Goal: Answer question/provide support: Share knowledge or assist other users

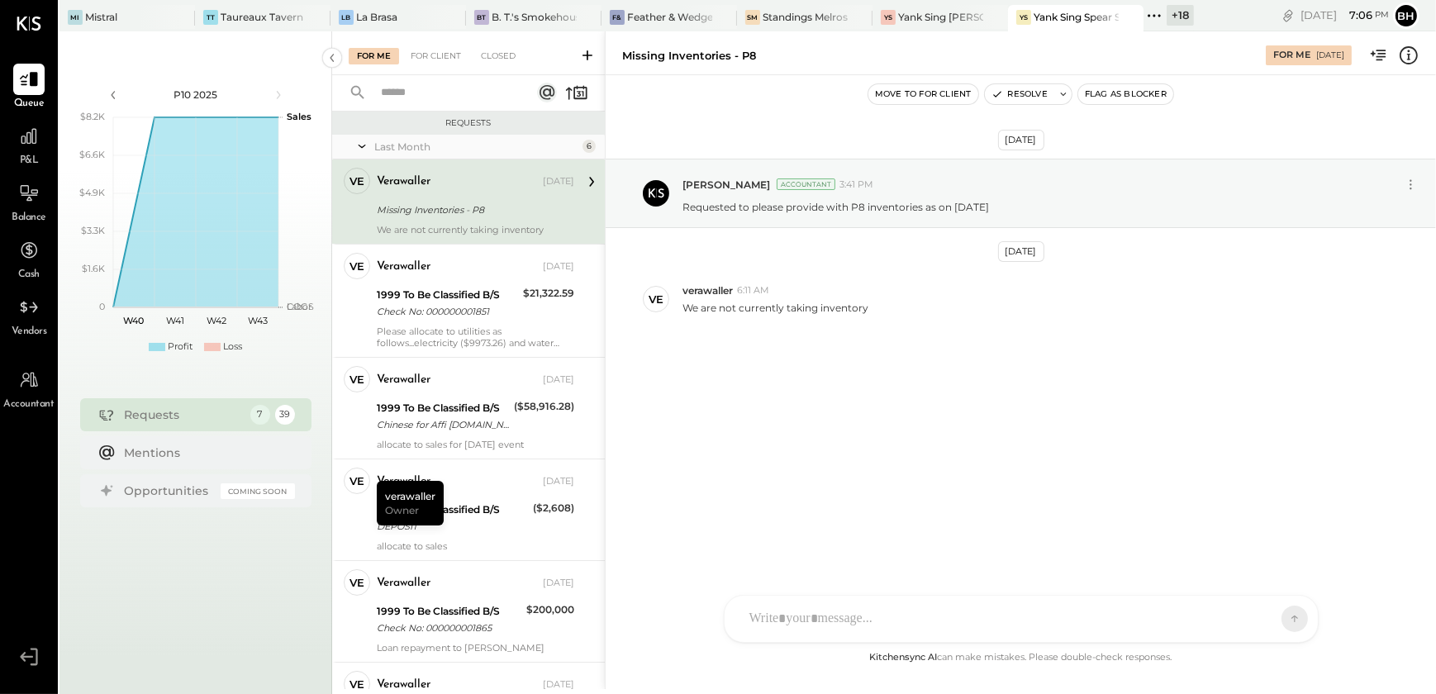
click at [749, 435] on div "Sep 18th, 2025 Bhargav Kanani Accountant 3:41 PM Requested to please provide wi…" at bounding box center [1020, 283] width 830 height 335
click at [836, 623] on div "N nathanwaller J judychan DS Dhwani Solanki SN Srabana Nayak V verawaller A ali…" at bounding box center [1021, 574] width 595 height 138
click at [1275, 618] on icon at bounding box center [1280, 618] width 15 height 17
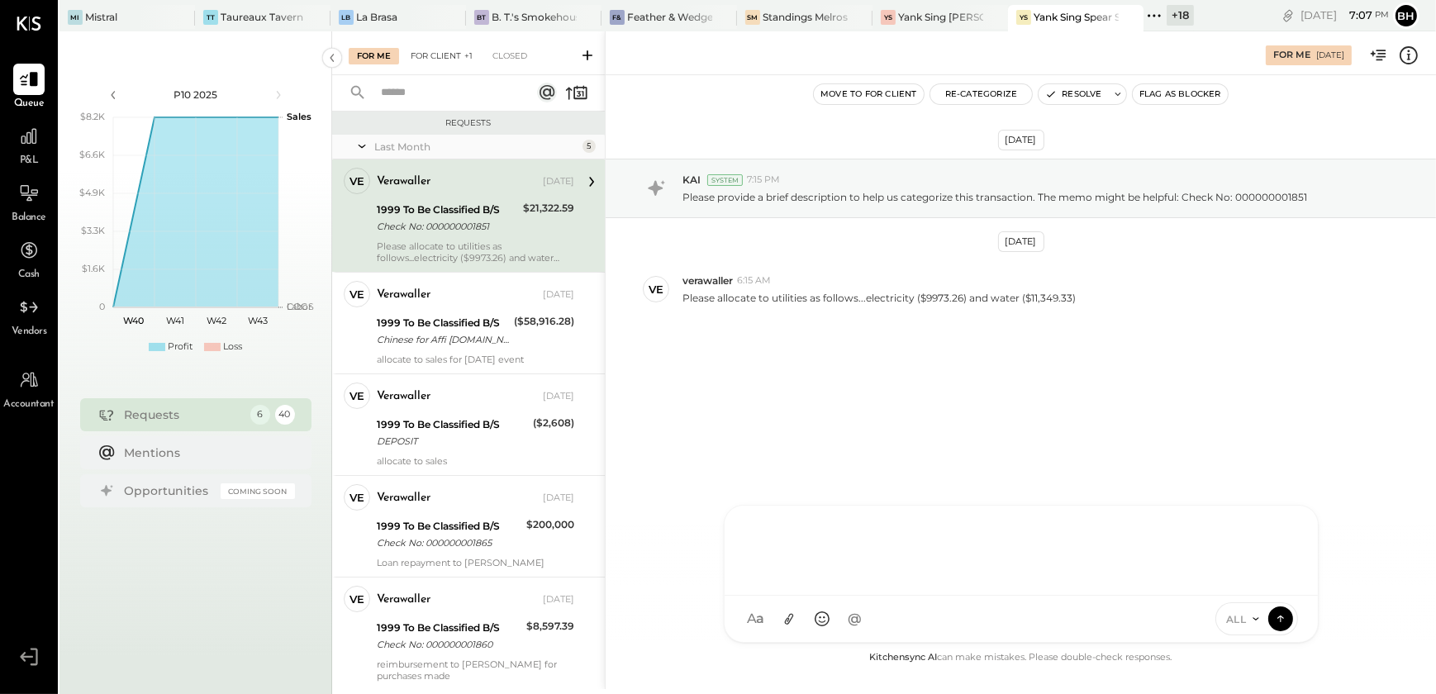
click at [452, 58] on div "For Client +1" at bounding box center [441, 56] width 78 height 17
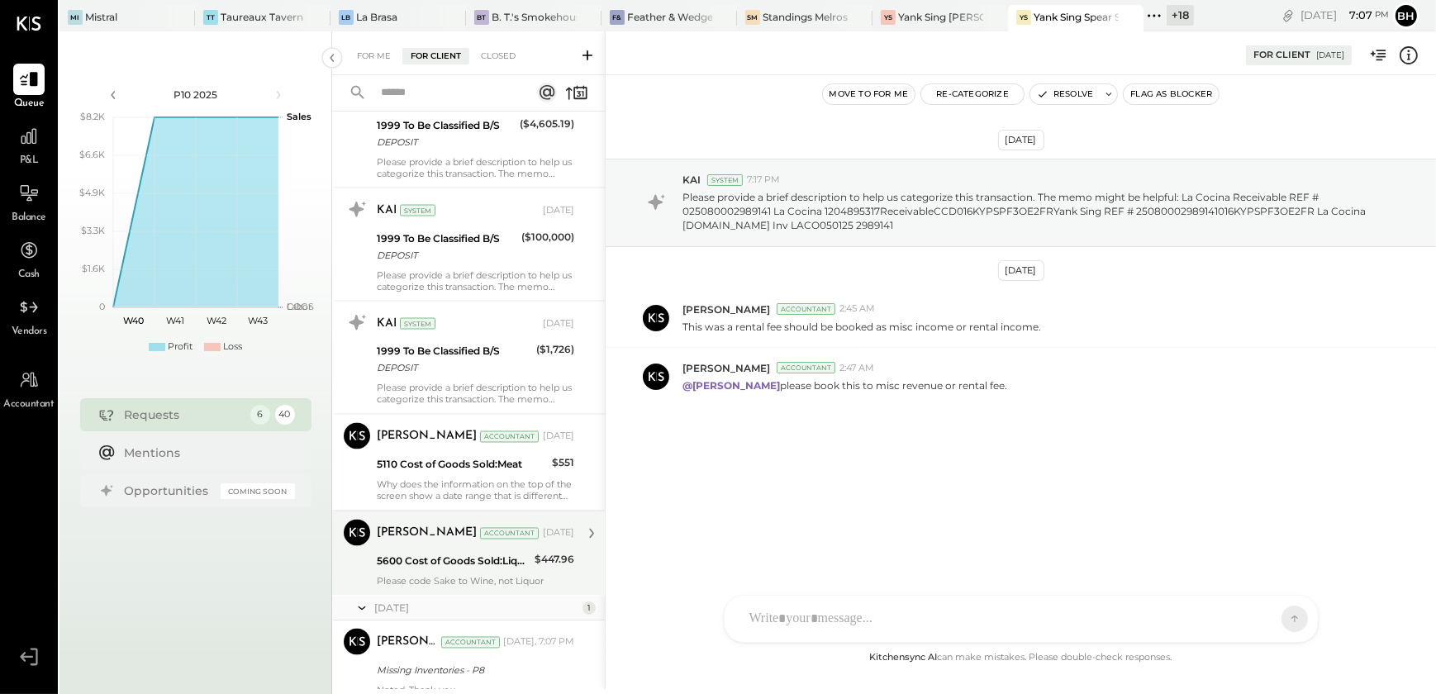
scroll to position [3768, 0]
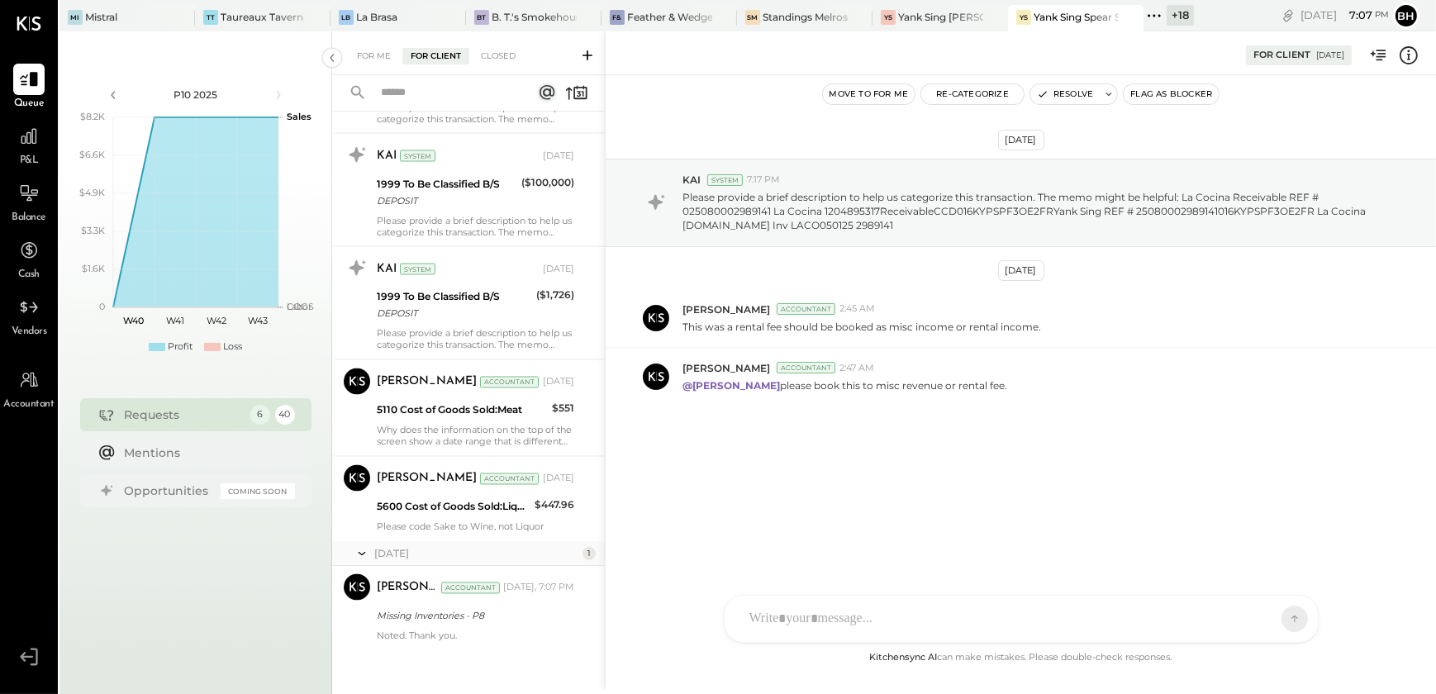
drag, startPoint x: 456, startPoint y: 624, endPoint x: 997, endPoint y: 498, distance: 555.6
click at [997, 498] on div "Jul 21st, 2025 KAI System 7:17 PM Please provide a brief description to help us…" at bounding box center [1020, 322] width 830 height 413
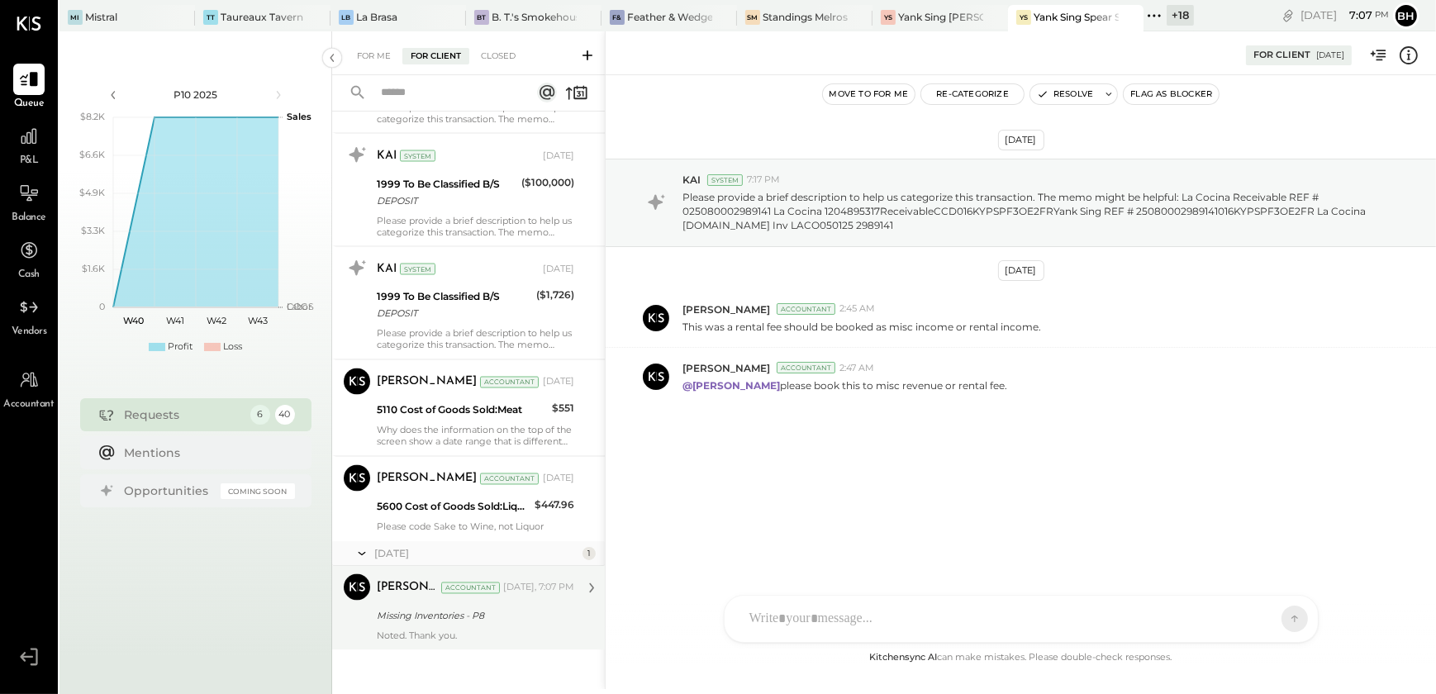
click at [430, 613] on div "Missing Inventories - P8" at bounding box center [473, 616] width 192 height 17
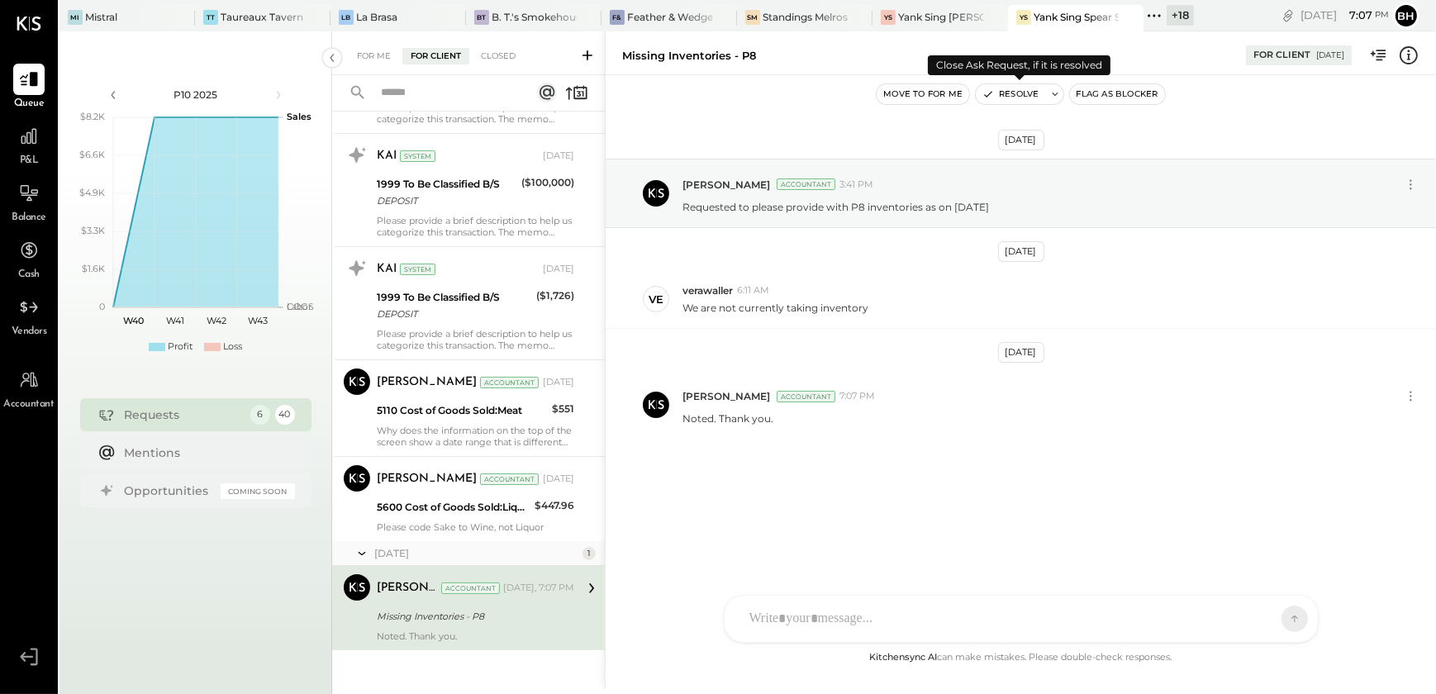
click at [1028, 93] on button "Resolve" at bounding box center [1010, 94] width 69 height 20
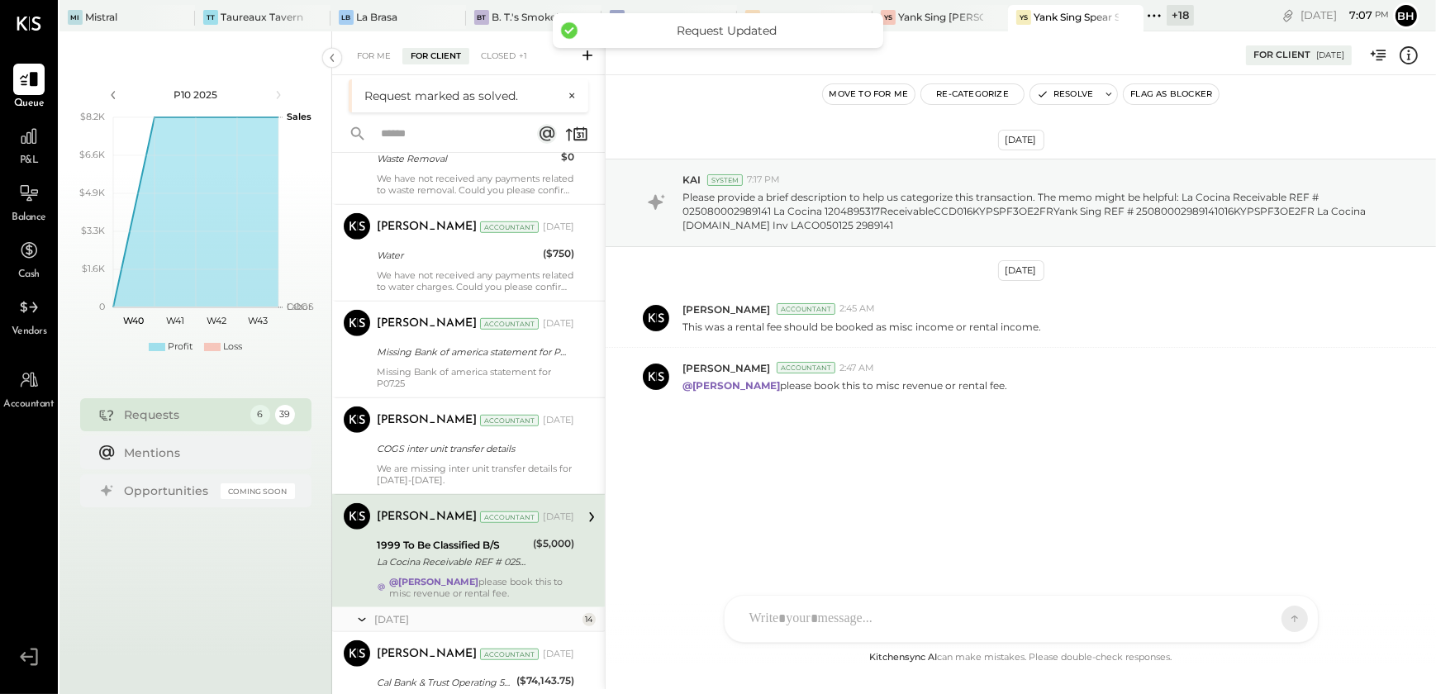
scroll to position [1098, 0]
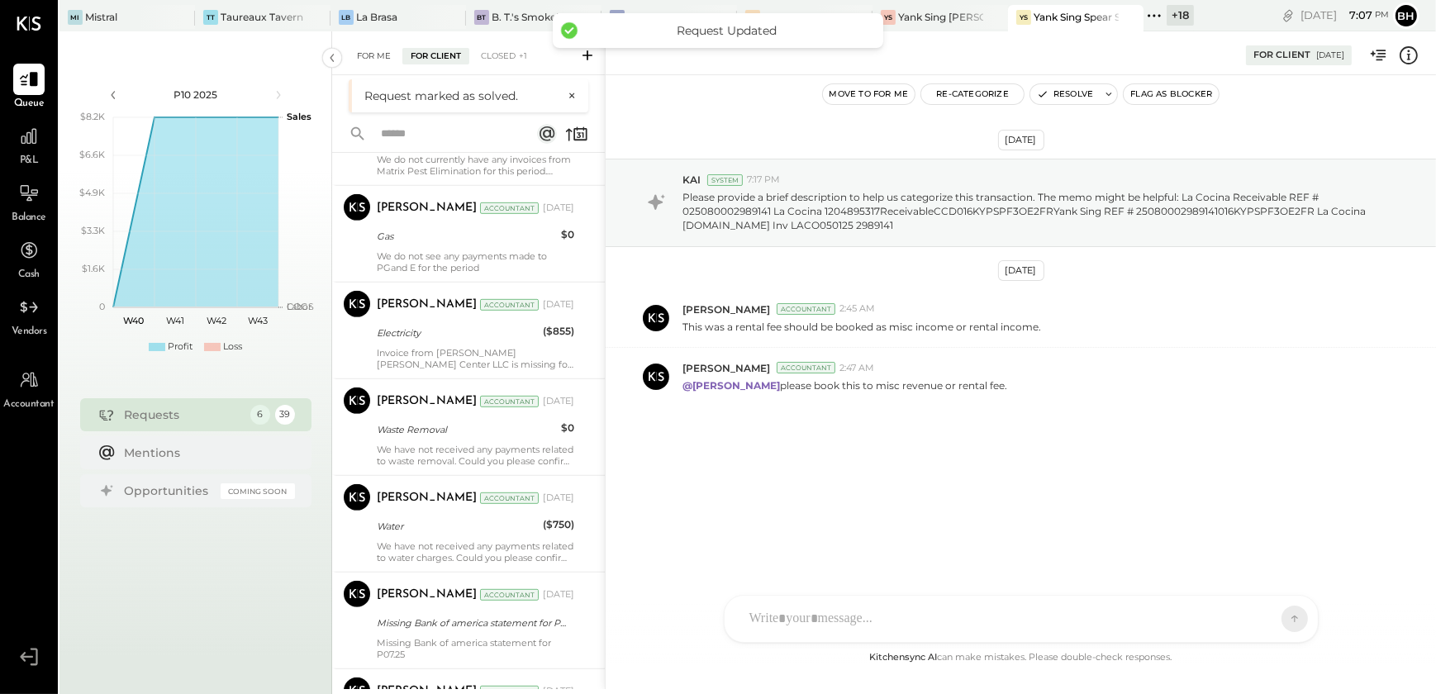
click at [369, 49] on div "For Me" at bounding box center [374, 56] width 50 height 17
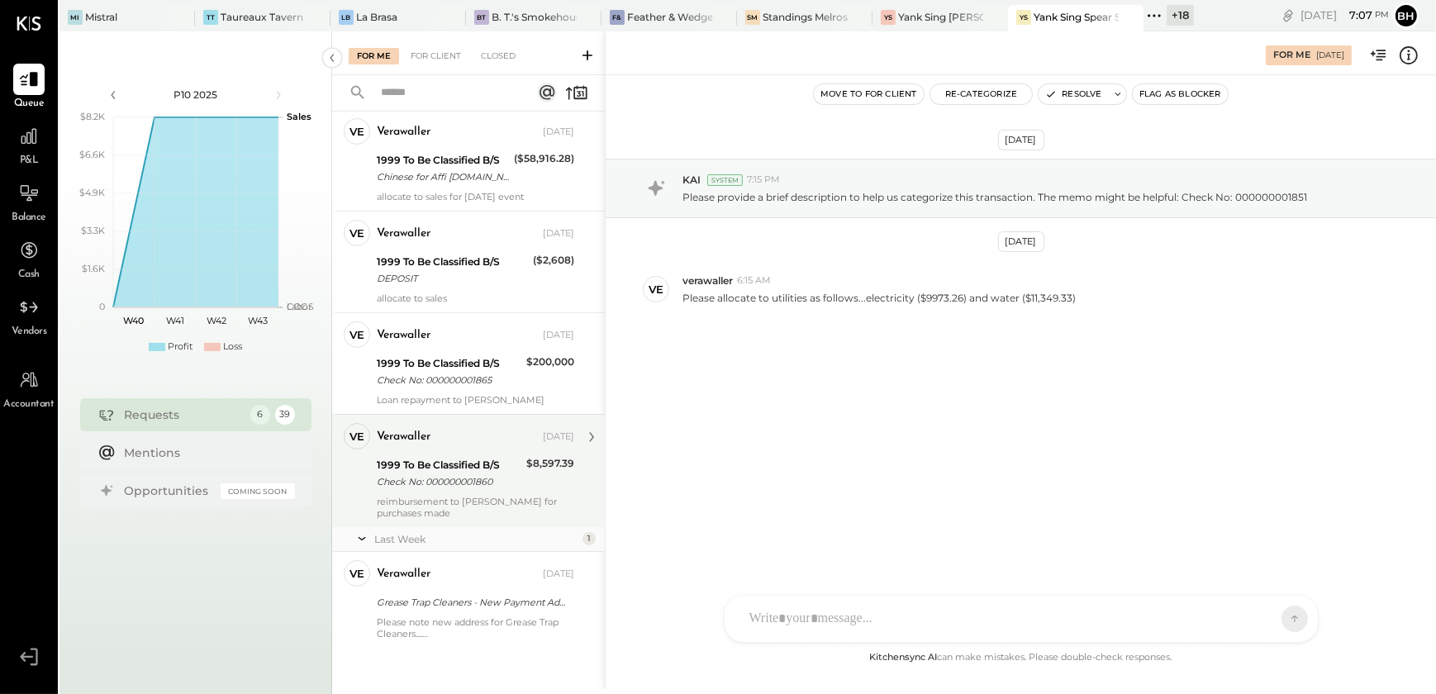
scroll to position [164, 0]
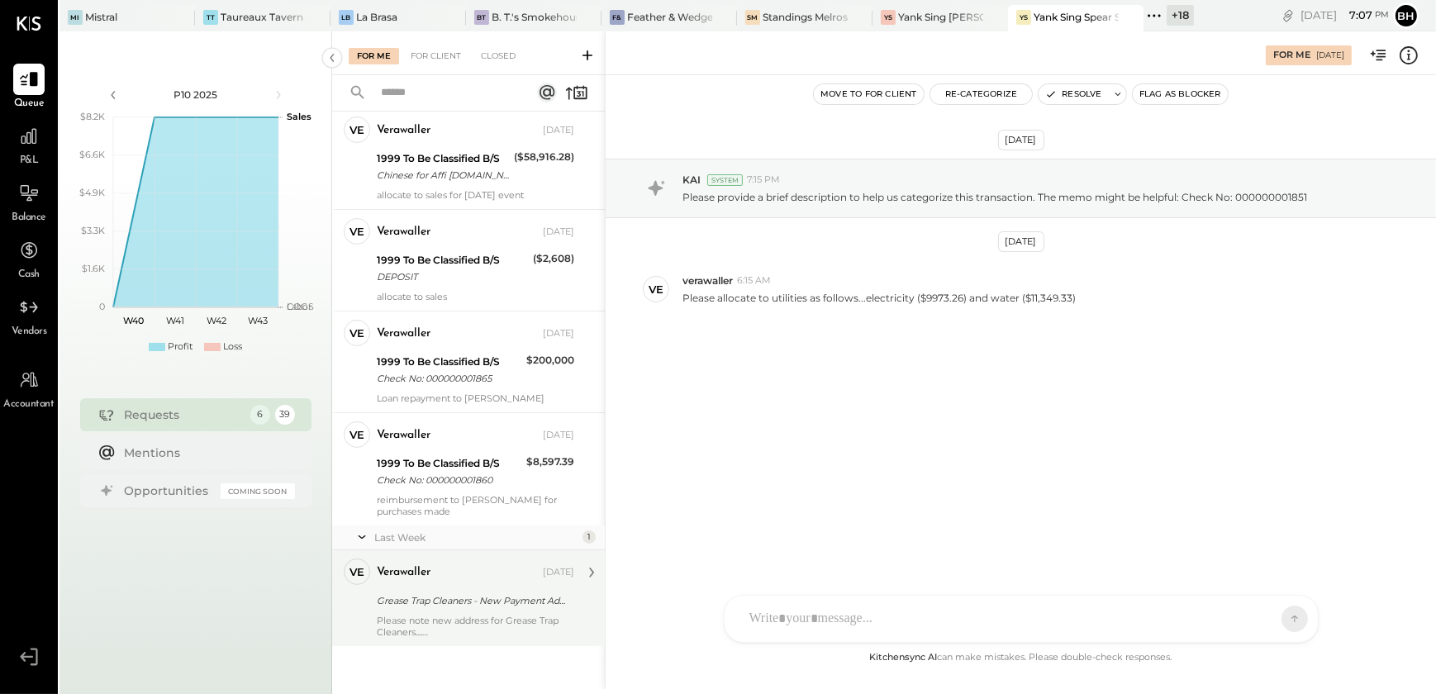
click at [489, 598] on div "Grease Trap Cleaners - New Payment Address" at bounding box center [473, 600] width 192 height 17
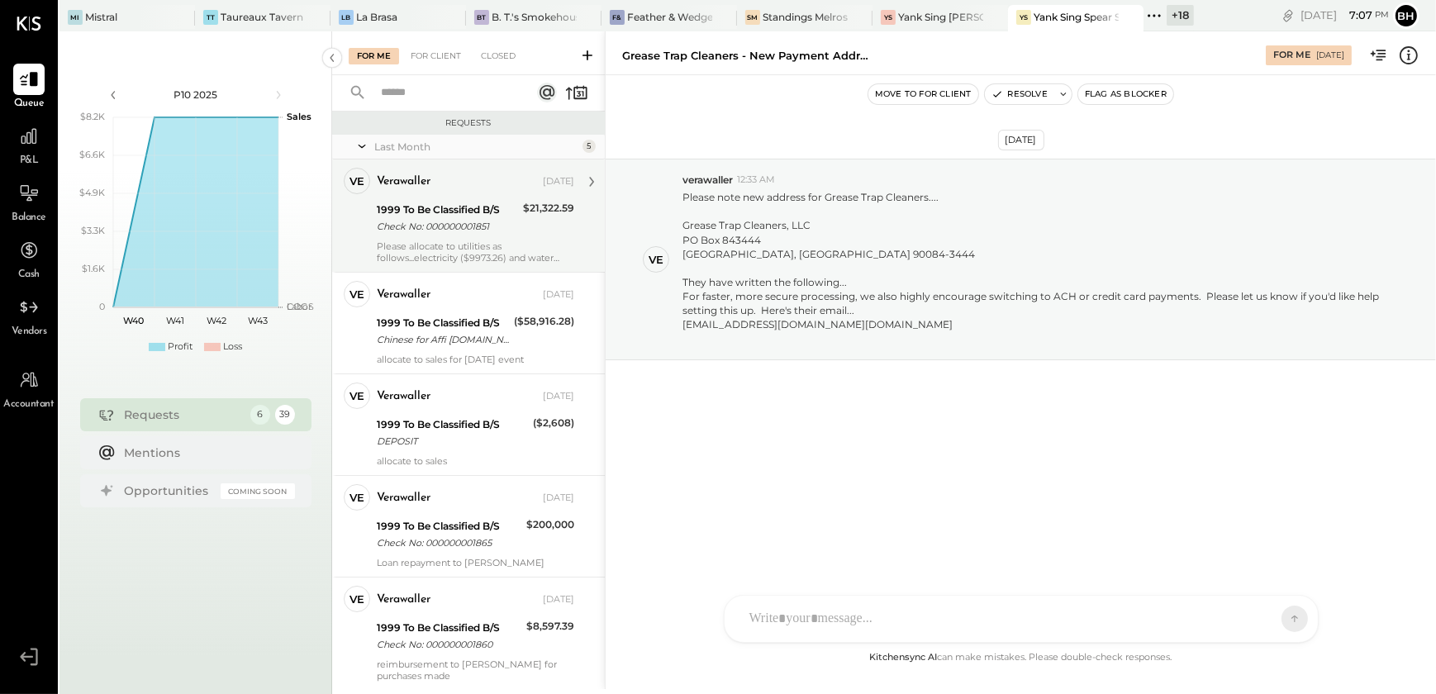
click at [440, 241] on div "Please allocate to utilities as follows...electricity ($9973.26) and water ($11…" at bounding box center [475, 251] width 197 height 23
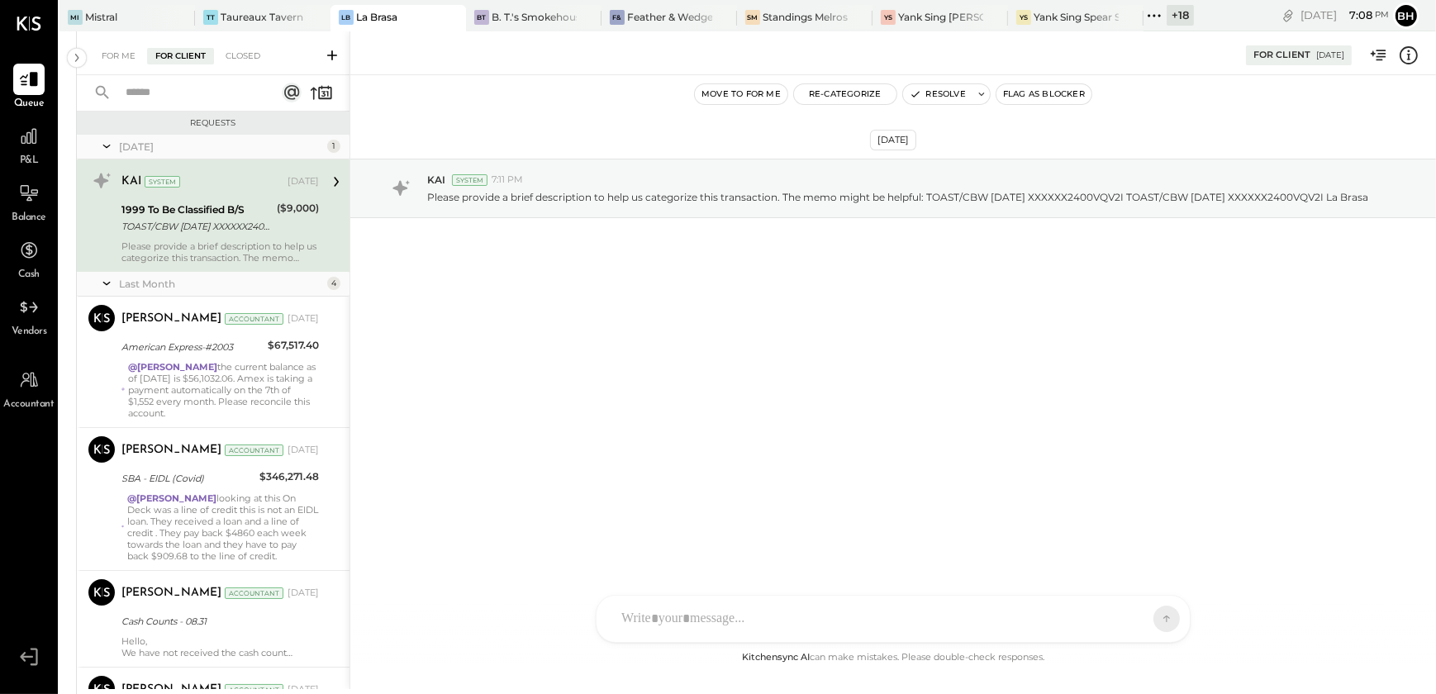
drag, startPoint x: 124, startPoint y: 50, endPoint x: 205, endPoint y: 206, distance: 175.1
click at [124, 50] on div "For Me" at bounding box center [118, 56] width 50 height 17
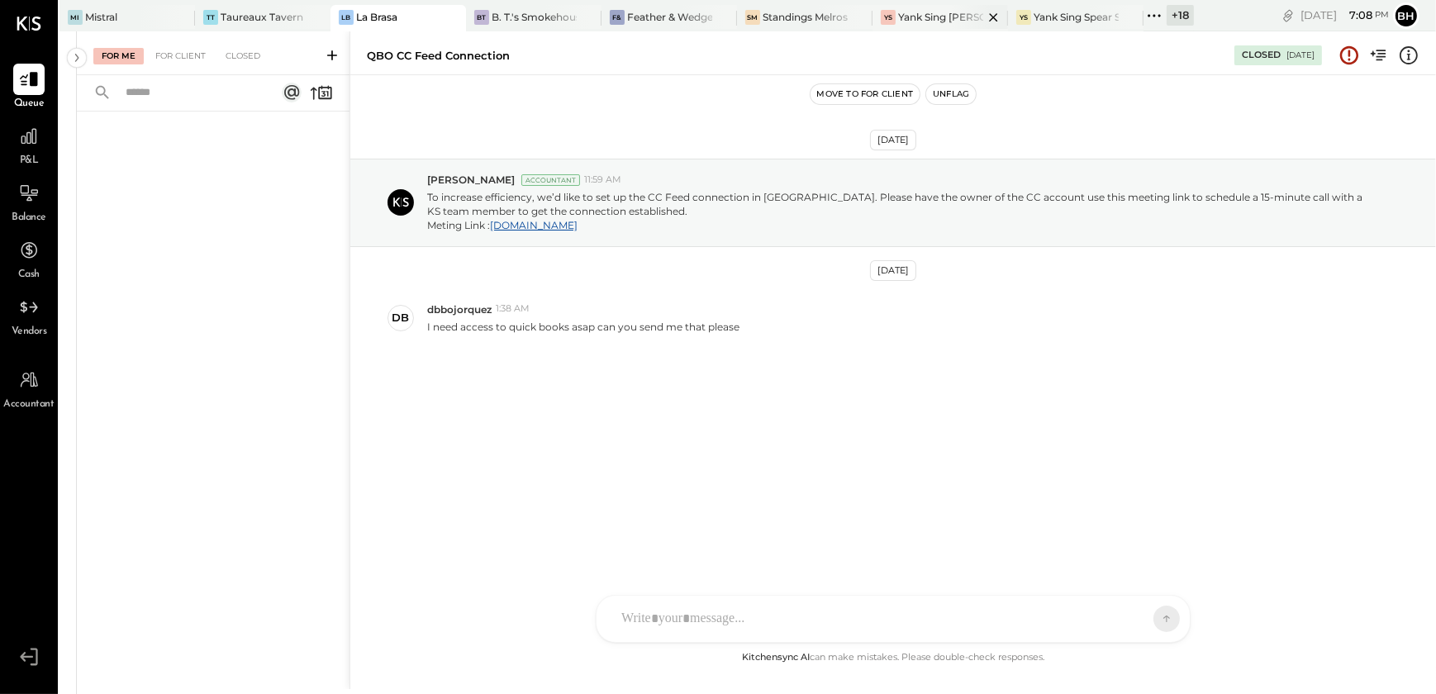
click at [936, 15] on div "Yank Sing [PERSON_NAME][GEOGRAPHIC_DATA]" at bounding box center [940, 17] width 85 height 14
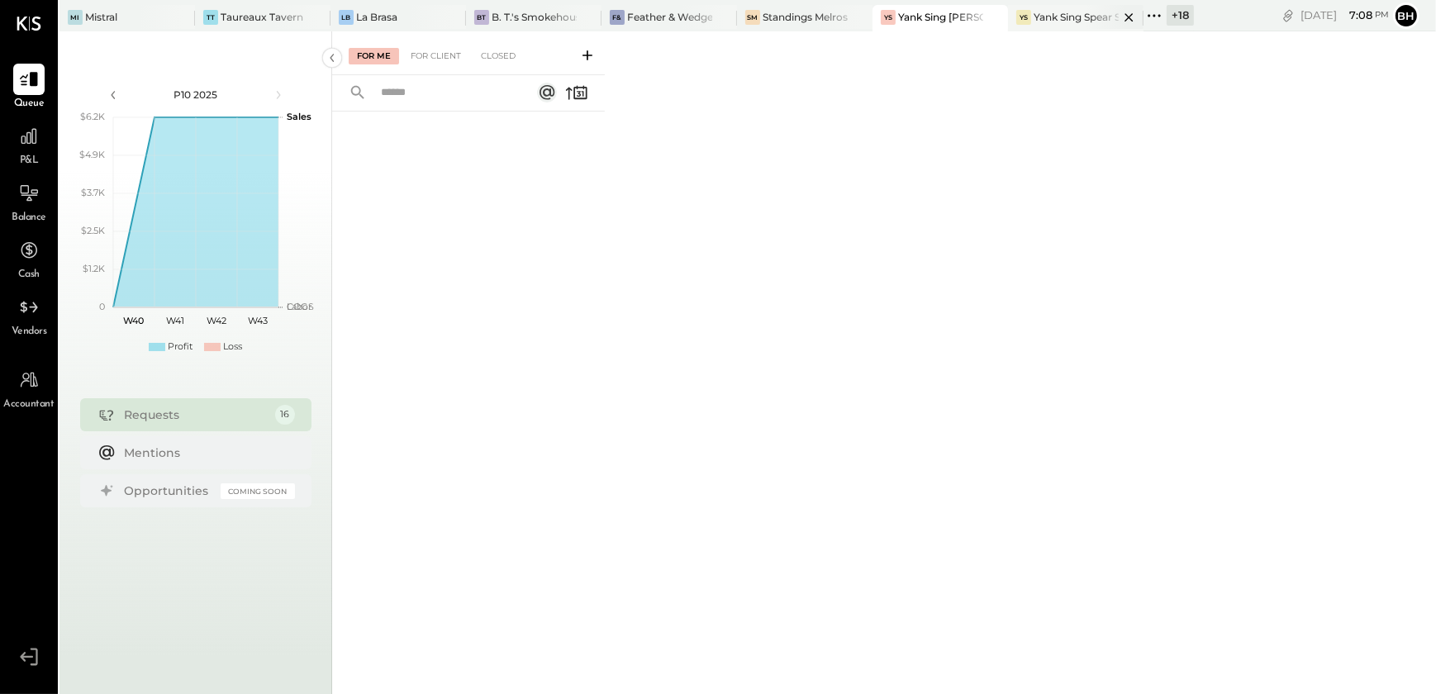
click at [1068, 18] on div "Yank Sing Spear Street" at bounding box center [1075, 17] width 85 height 14
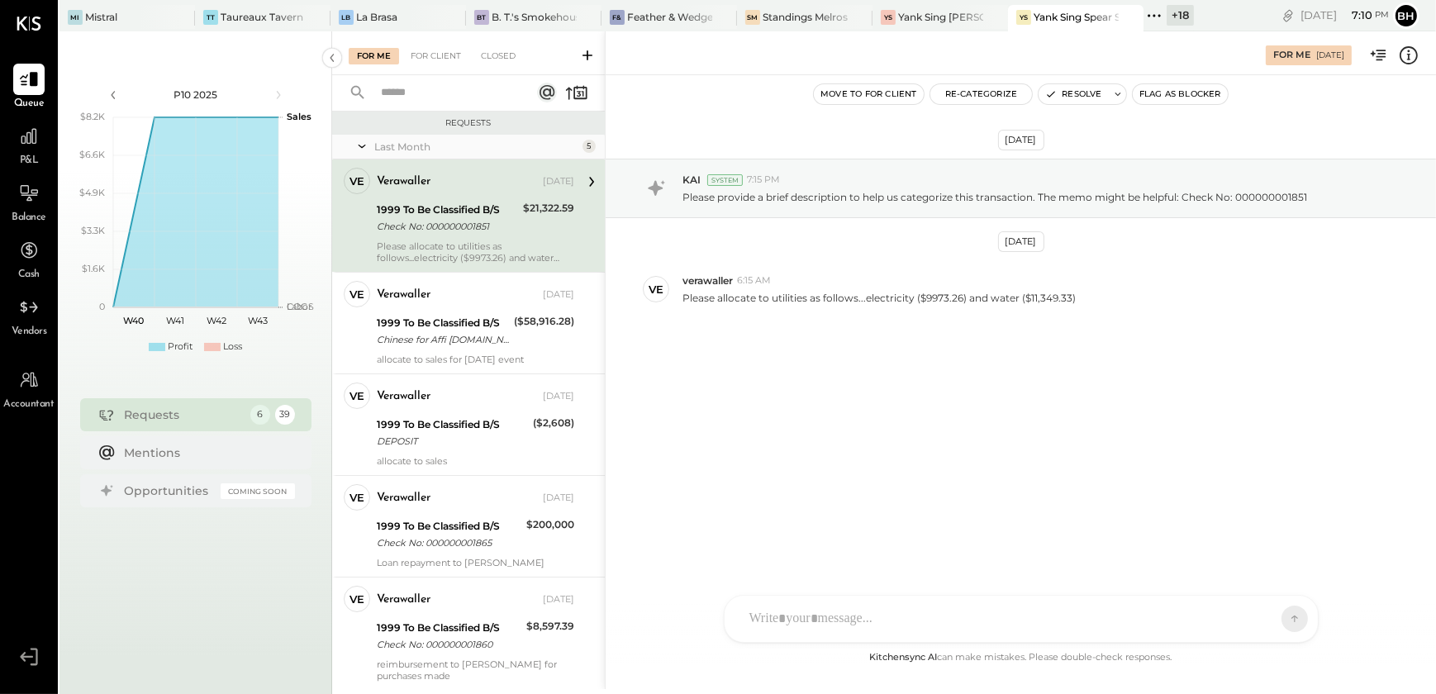
click at [872, 628] on div at bounding box center [1006, 619] width 530 height 36
click at [872, 582] on div at bounding box center [1021, 548] width 560 height 66
click at [1279, 617] on icon at bounding box center [1279, 618] width 1 height 7
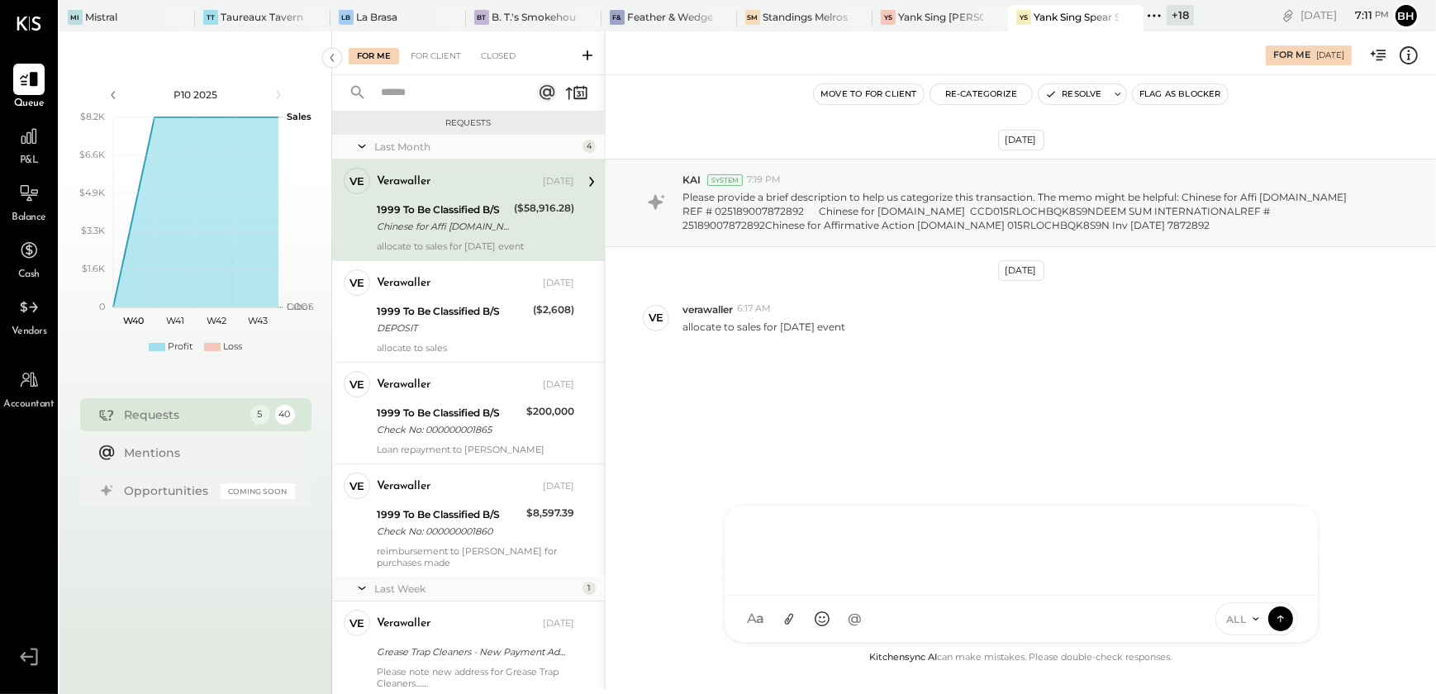
click at [767, 537] on div at bounding box center [1021, 548] width 560 height 66
click at [1276, 611] on icon at bounding box center [1280, 618] width 15 height 17
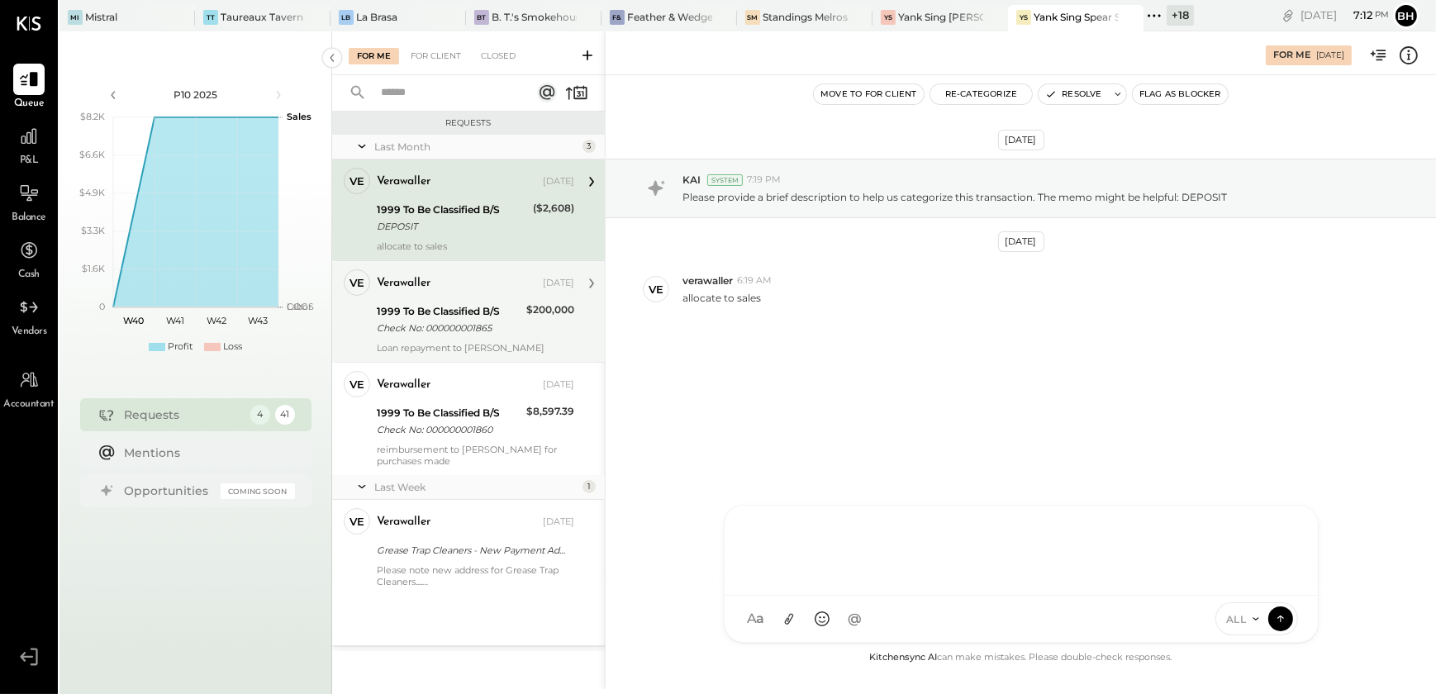
click at [430, 311] on div "1999 To Be Classified B/S" at bounding box center [449, 311] width 145 height 17
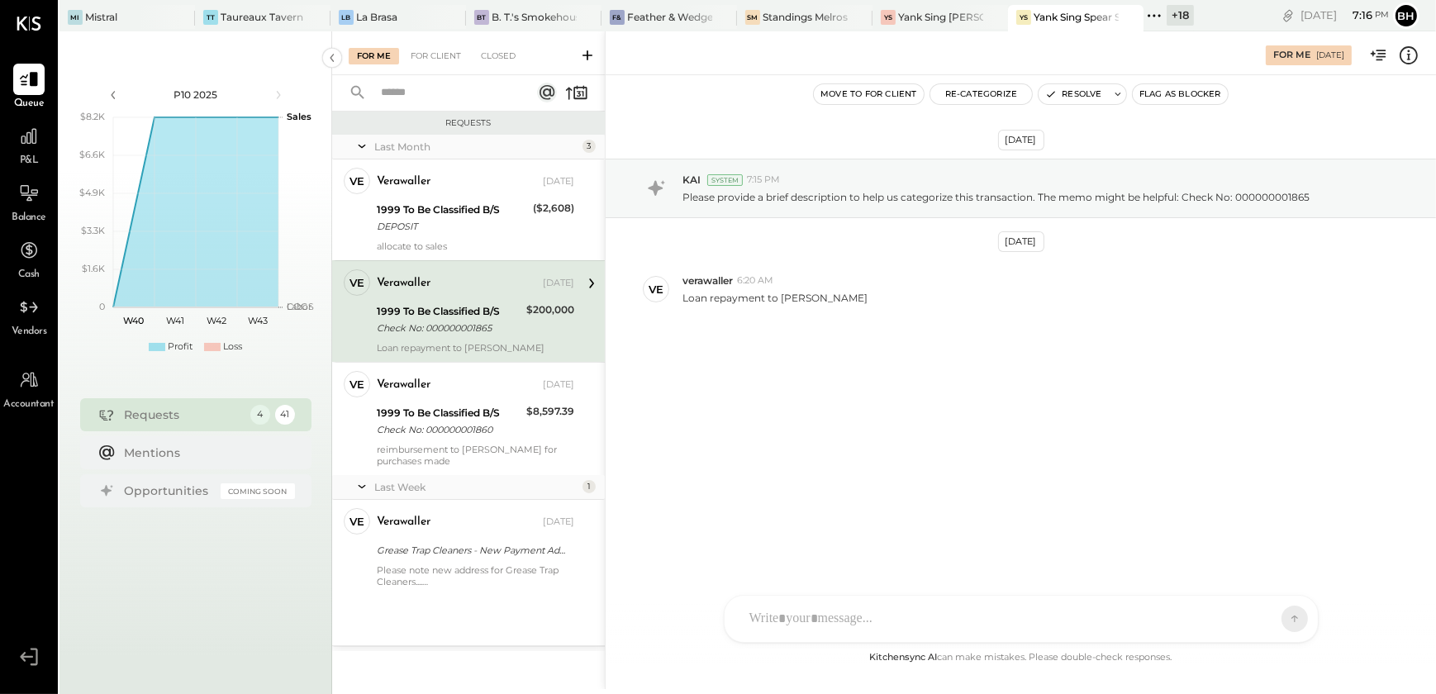
click at [779, 623] on div at bounding box center [1006, 619] width 530 height 36
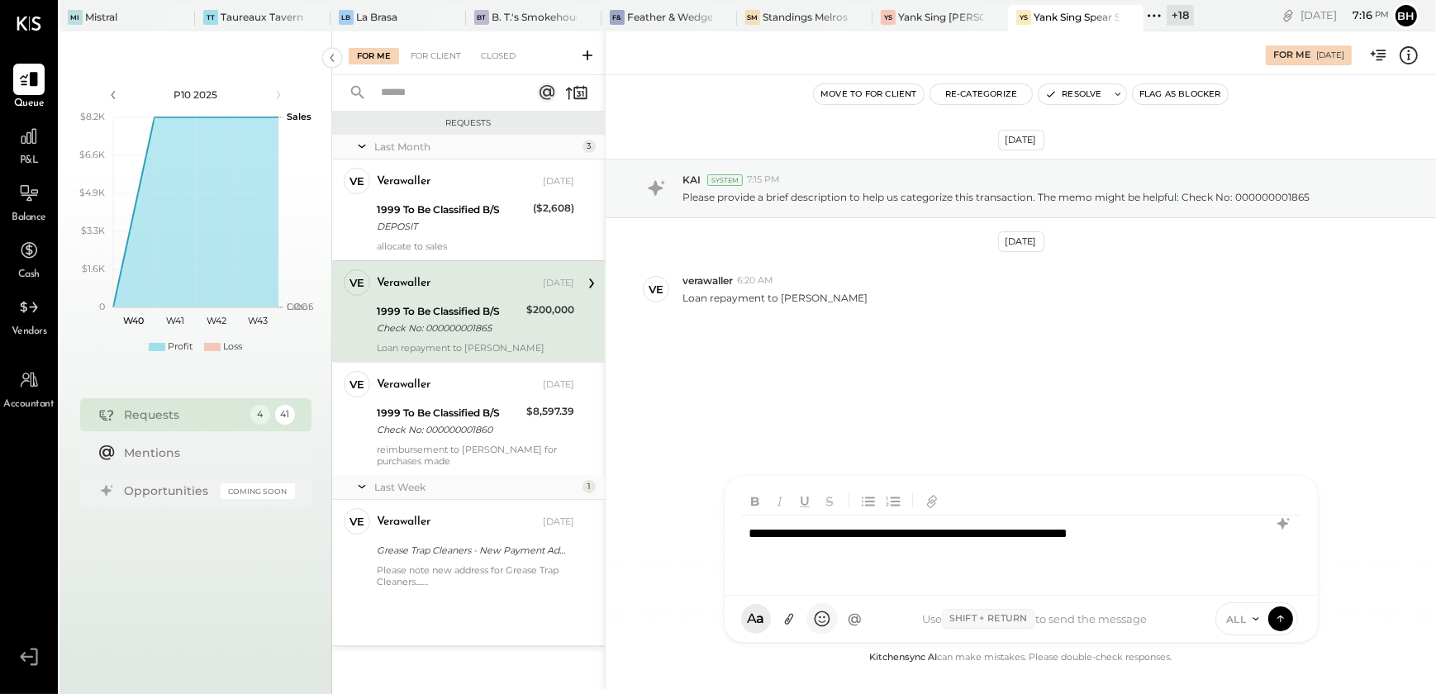
click at [749, 534] on div "**********" at bounding box center [1021, 548] width 560 height 66
copy div "**********"
click at [1281, 526] on icon at bounding box center [1281, 524] width 11 height 12
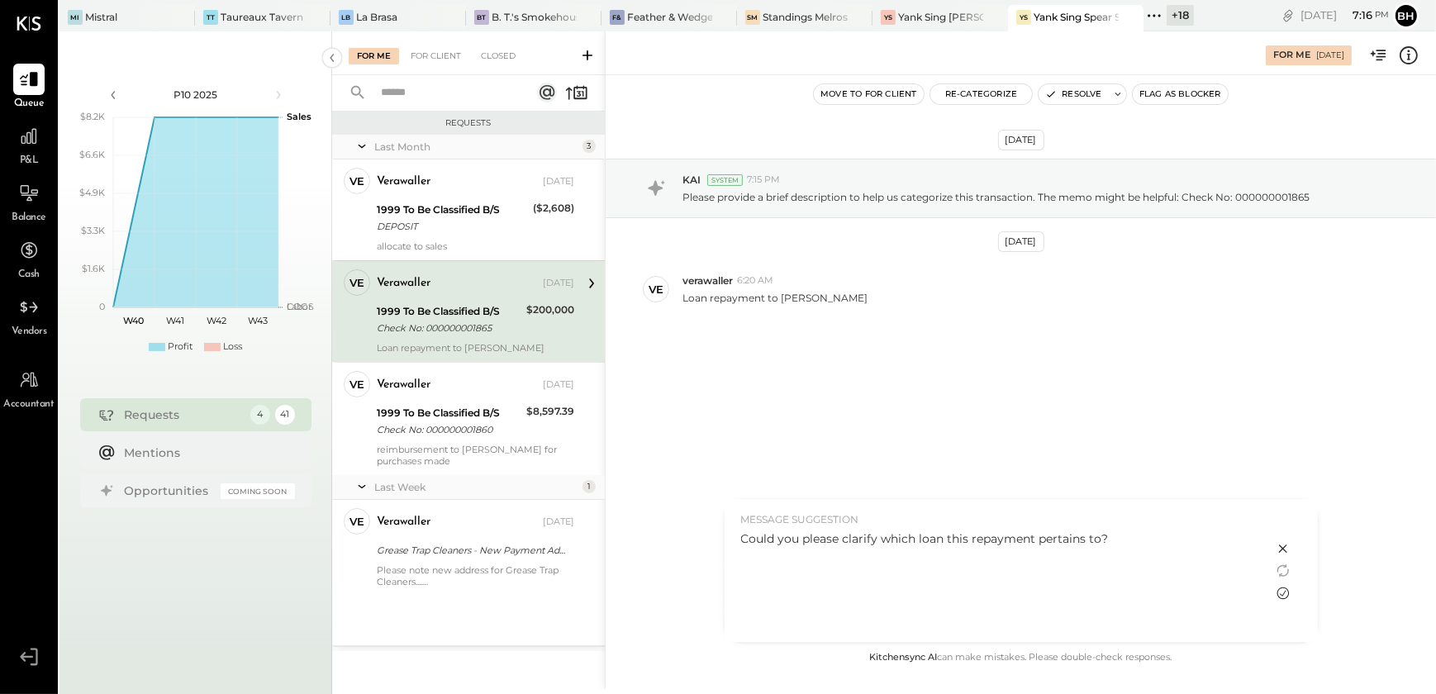
click at [1280, 593] on icon at bounding box center [1283, 593] width 20 height 20
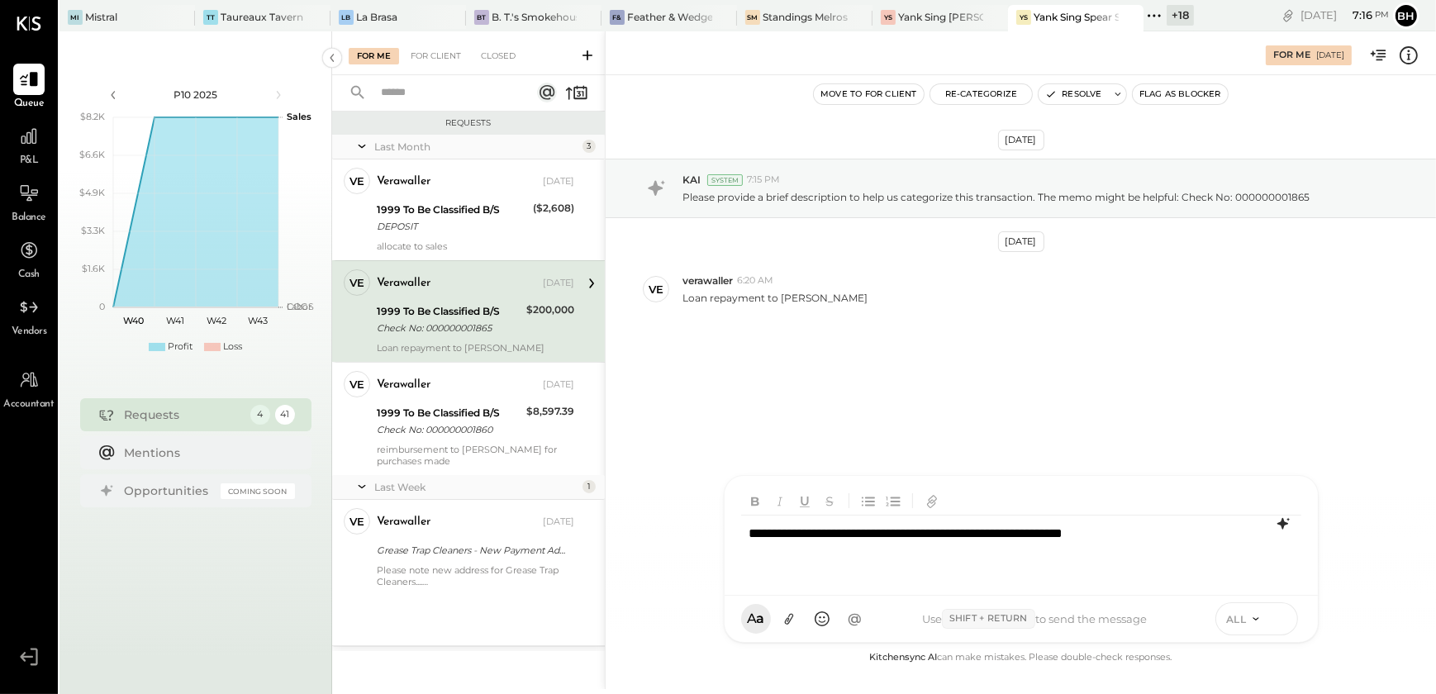
click at [1276, 618] on icon at bounding box center [1280, 618] width 15 height 17
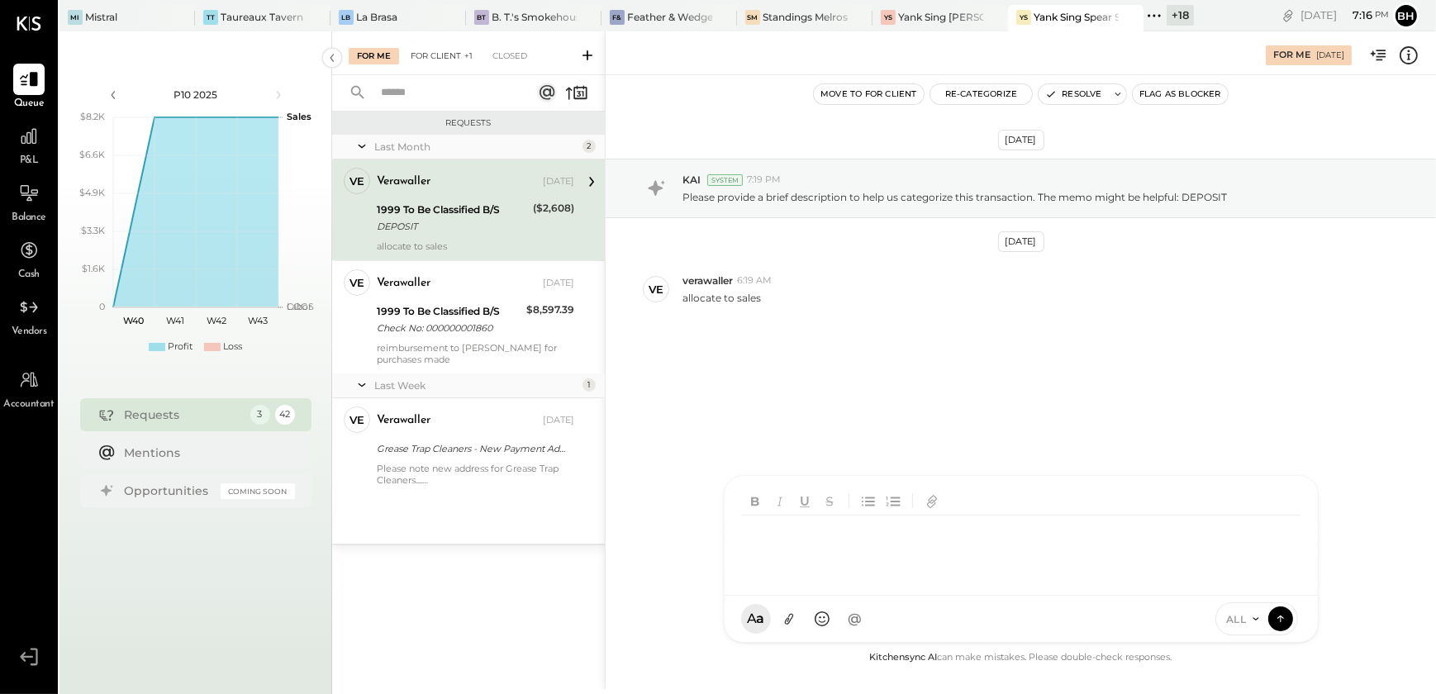
click at [439, 50] on div "For Client +1" at bounding box center [441, 56] width 78 height 17
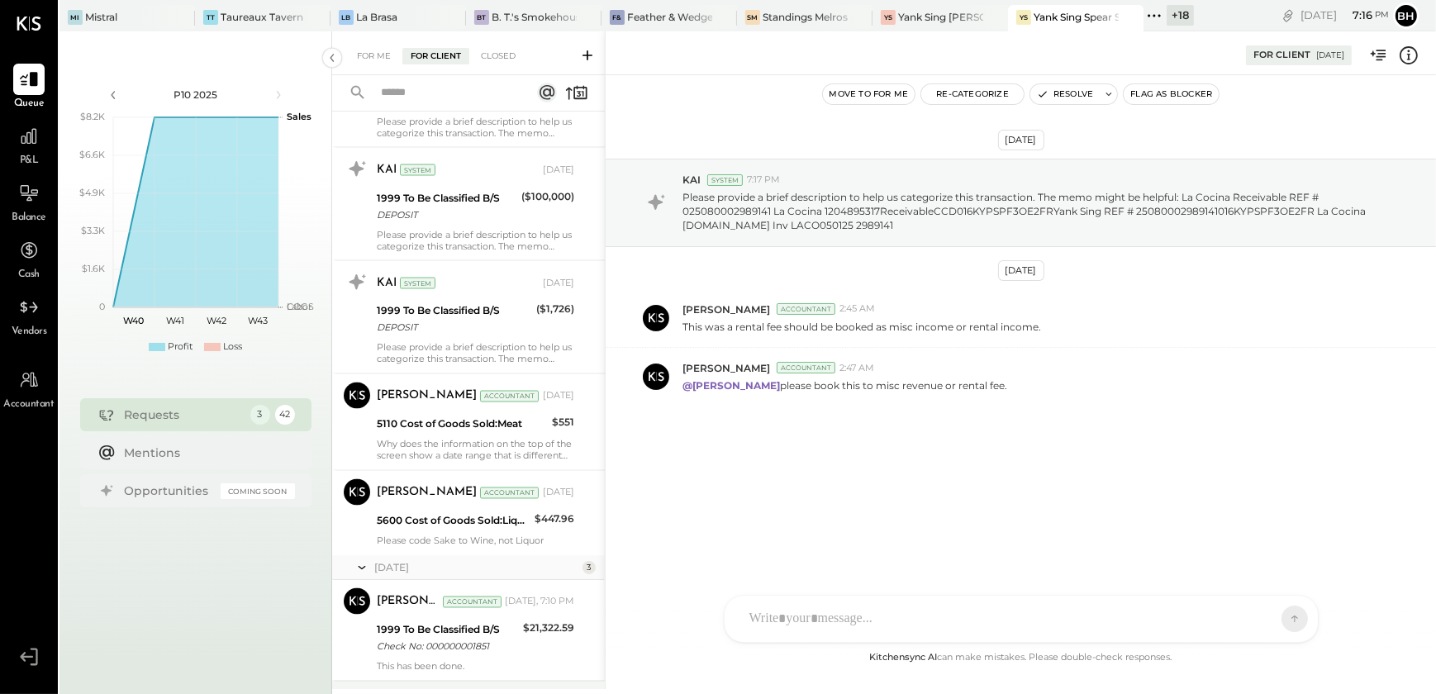
scroll to position [4000, 0]
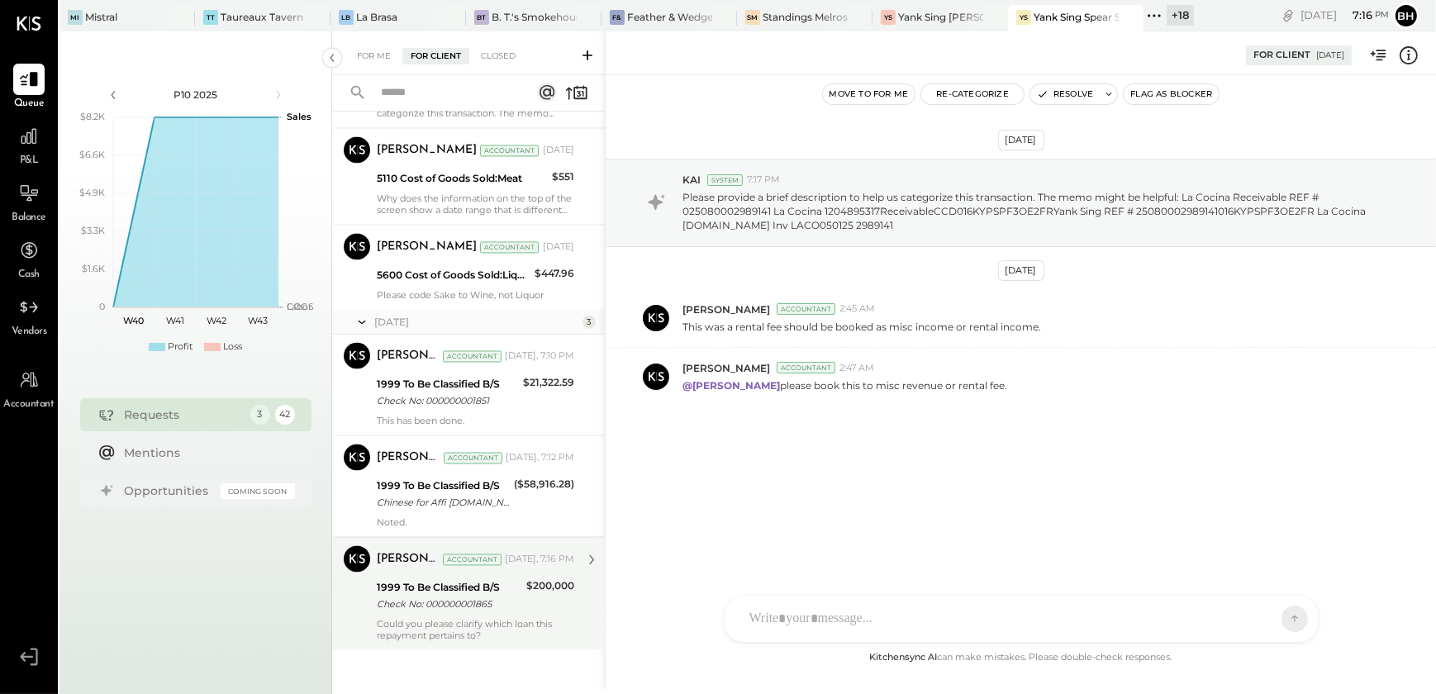
click at [467, 610] on div "[PERSON_NAME] Accountant [DATE], 7:16 PM 1999 To Be Classified B/S Check No: 00…" at bounding box center [475, 594] width 197 height 96
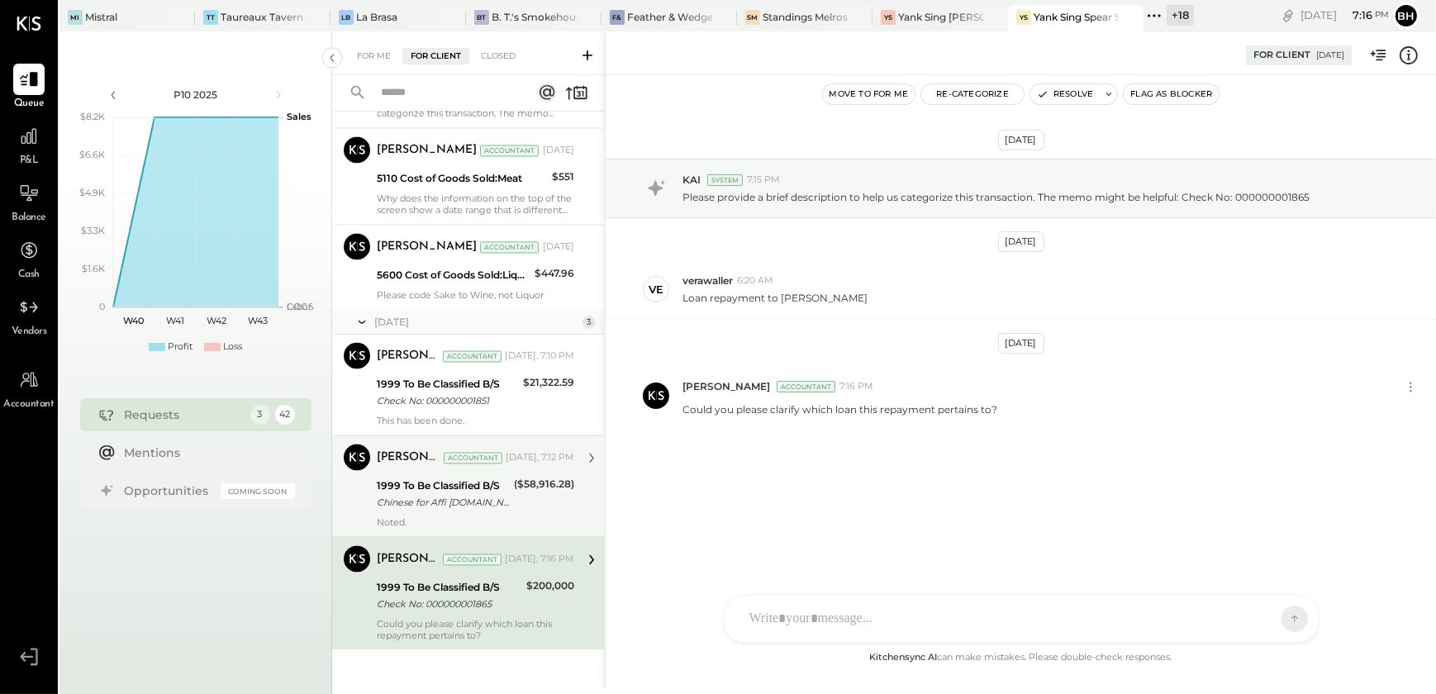
click at [467, 504] on div "Chinese for Affi [DOMAIN_NAME] REF # 025189007872892 Chinese for [DOMAIN_NAME] …" at bounding box center [443, 503] width 132 height 17
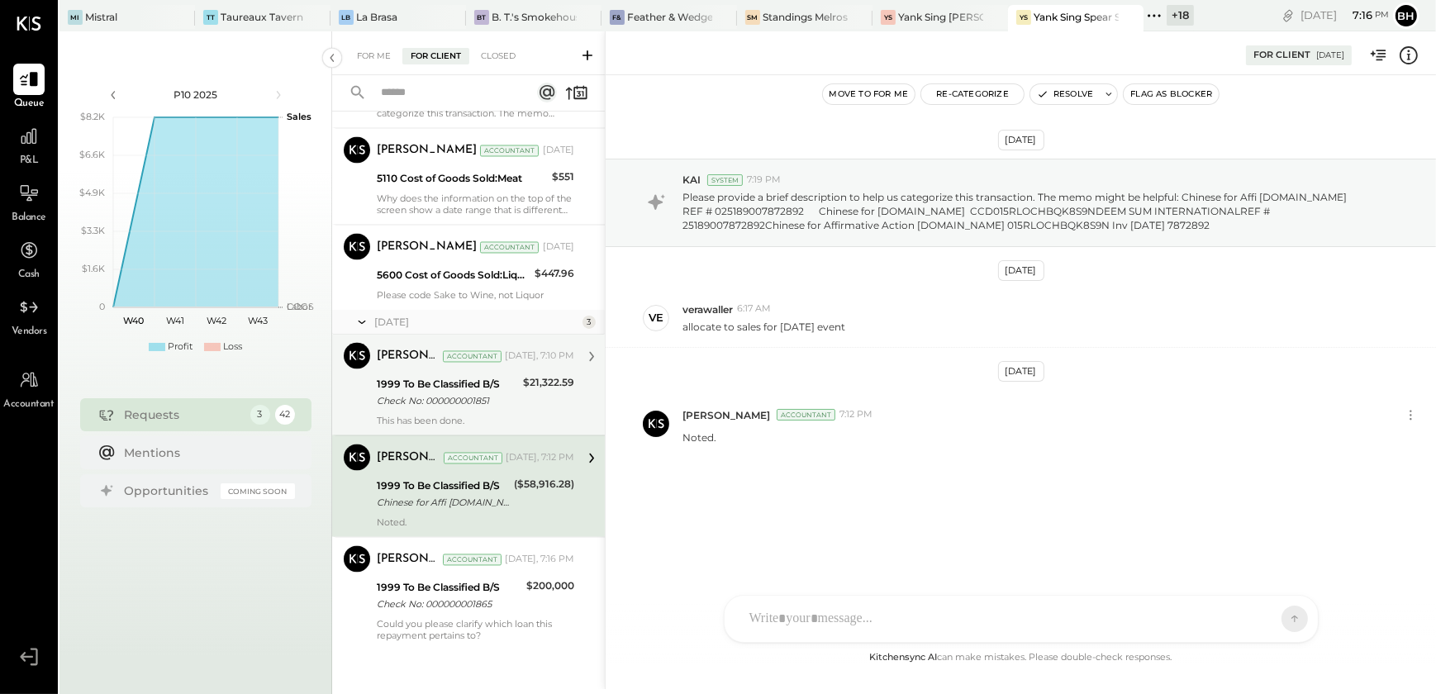
click at [474, 401] on div "Check No: 000000001851" at bounding box center [447, 401] width 141 height 17
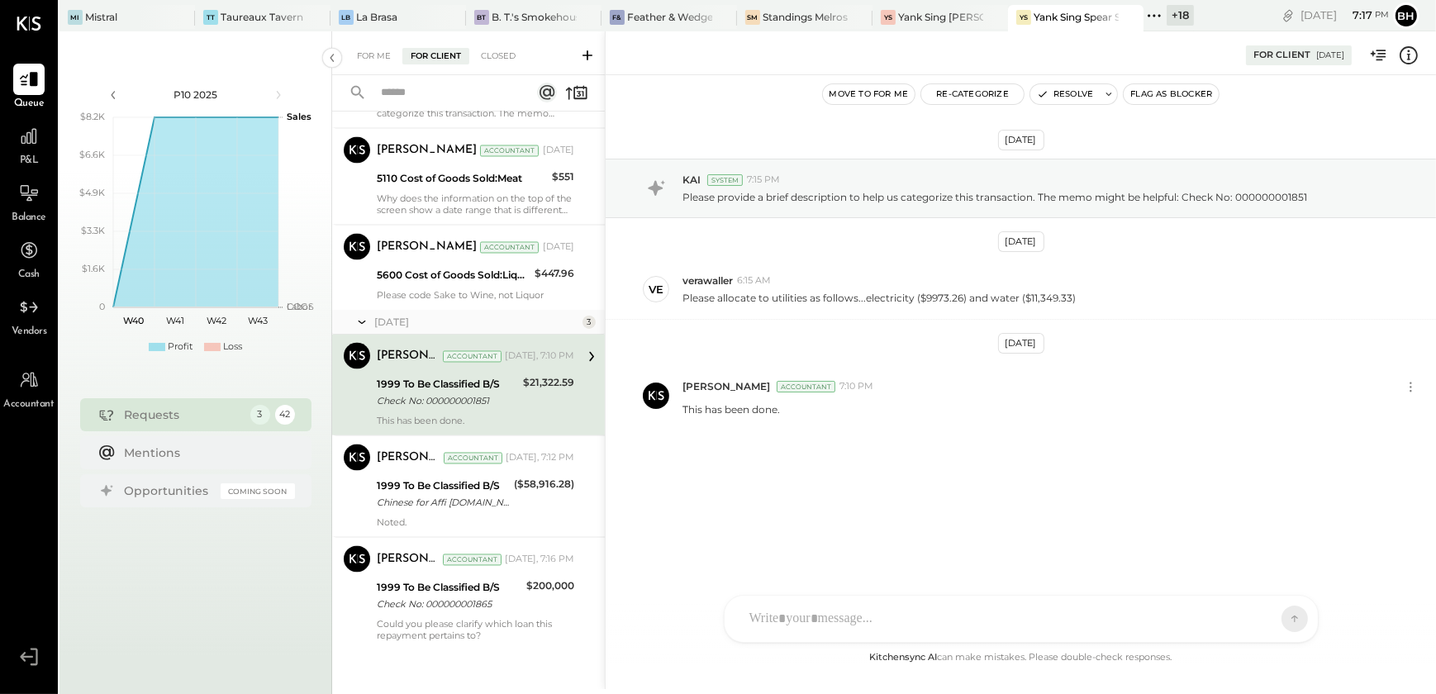
click at [922, 475] on div "[DATE] KAI System 7:15 PM Please provide a brief description to help us categor…" at bounding box center [1020, 334] width 830 height 437
click at [1090, 88] on button "Resolve" at bounding box center [1064, 94] width 69 height 20
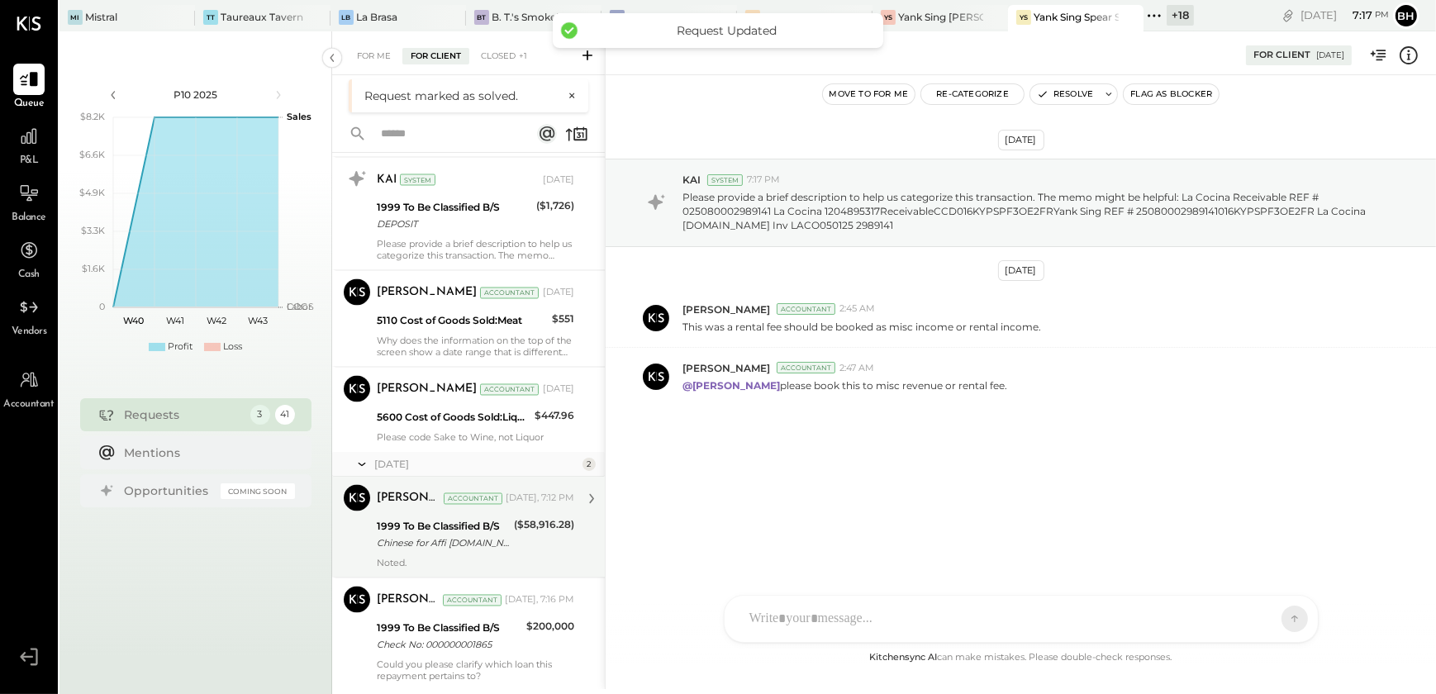
scroll to position [3899, 0]
click at [450, 535] on div "Chinese for Affi [DOMAIN_NAME] REF # 025189007872892 Chinese for [DOMAIN_NAME] …" at bounding box center [443, 543] width 132 height 17
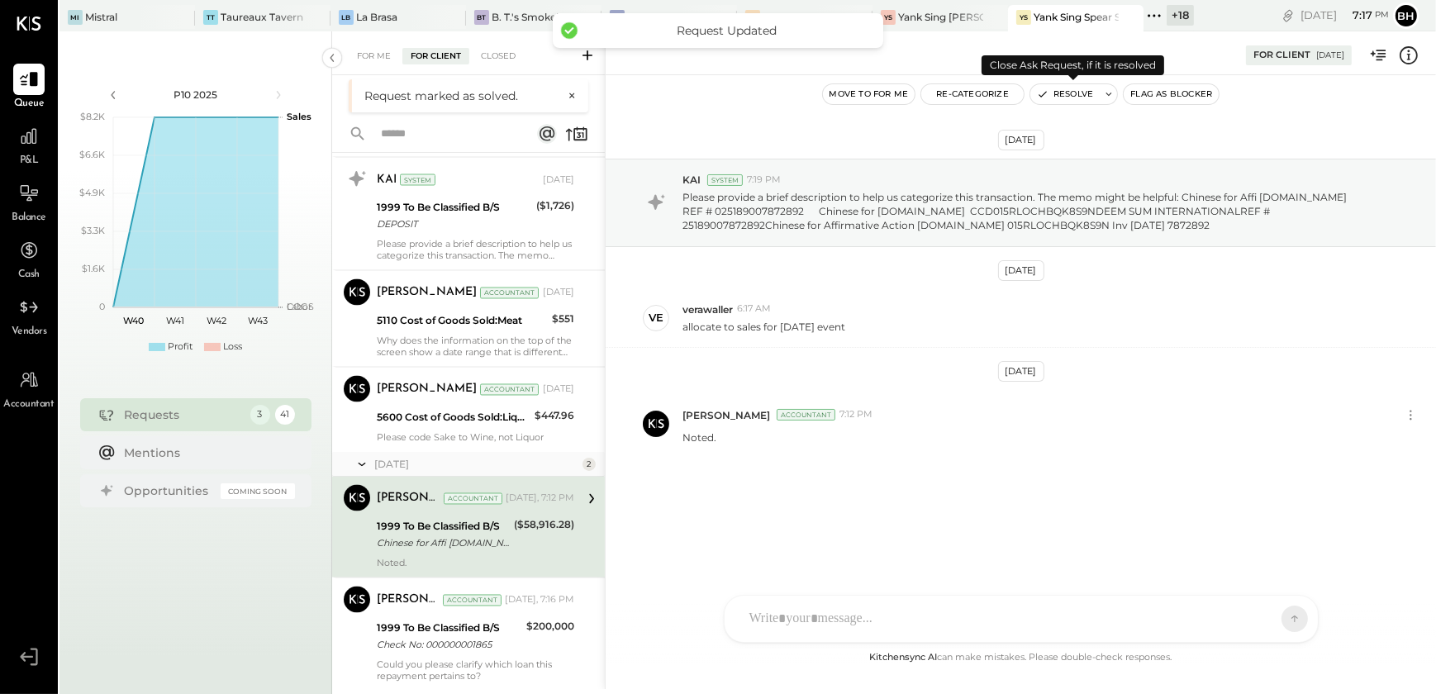
click at [1050, 95] on button "Resolve" at bounding box center [1064, 94] width 69 height 20
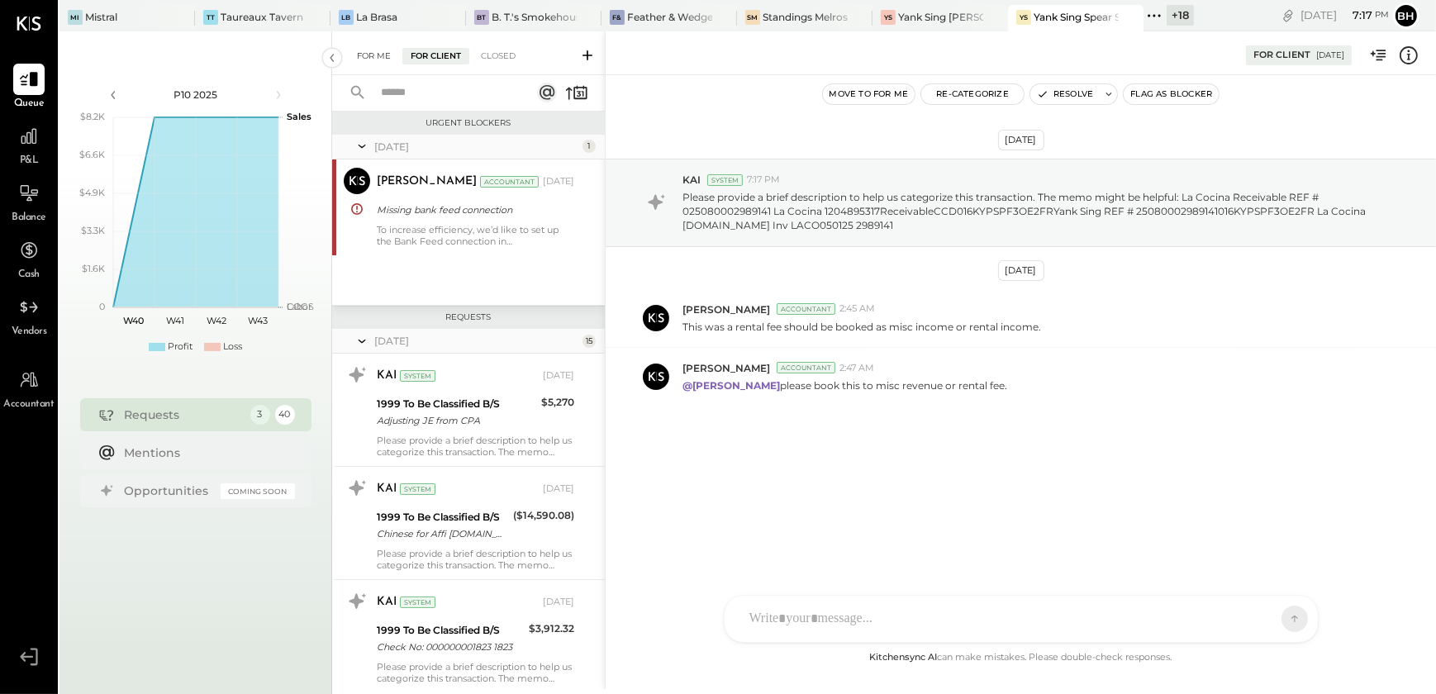
click at [378, 49] on div "For Me" at bounding box center [374, 56] width 50 height 17
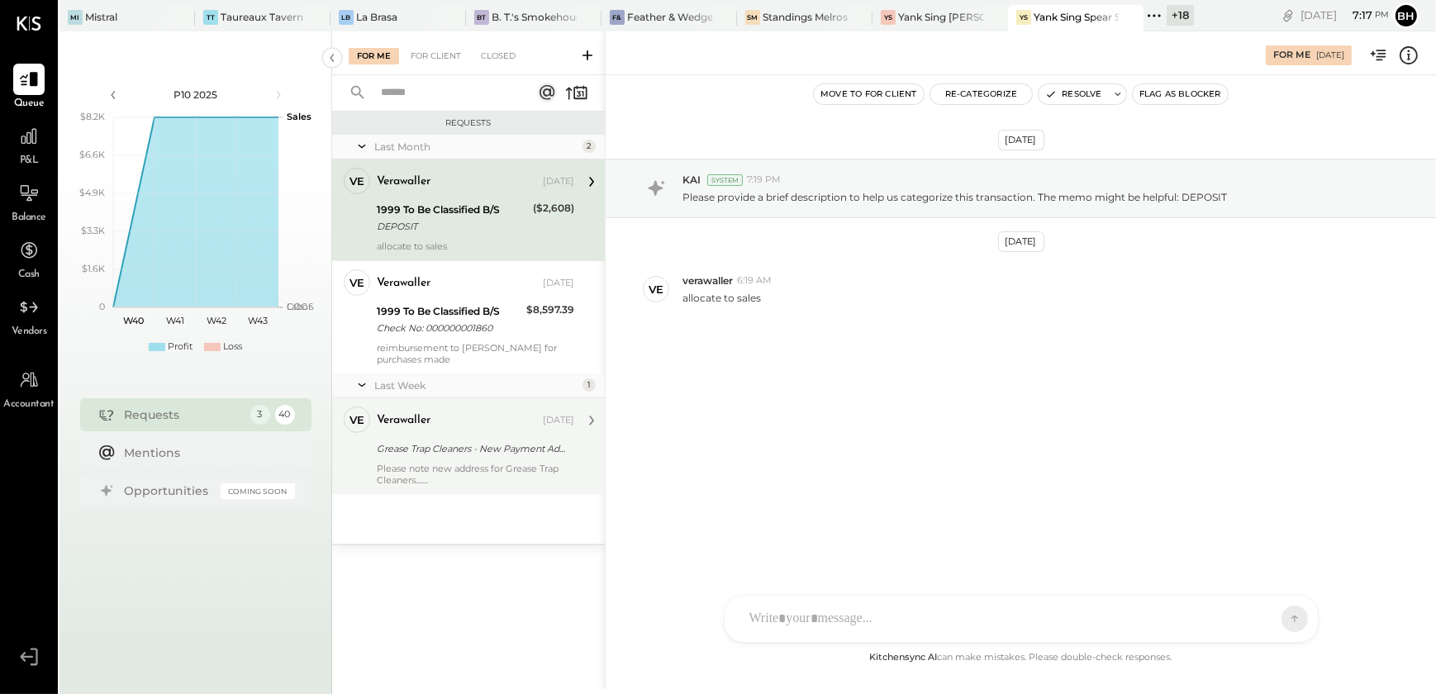
click at [435, 446] on div "Grease Trap Cleaners - New Payment Address" at bounding box center [473, 448] width 192 height 17
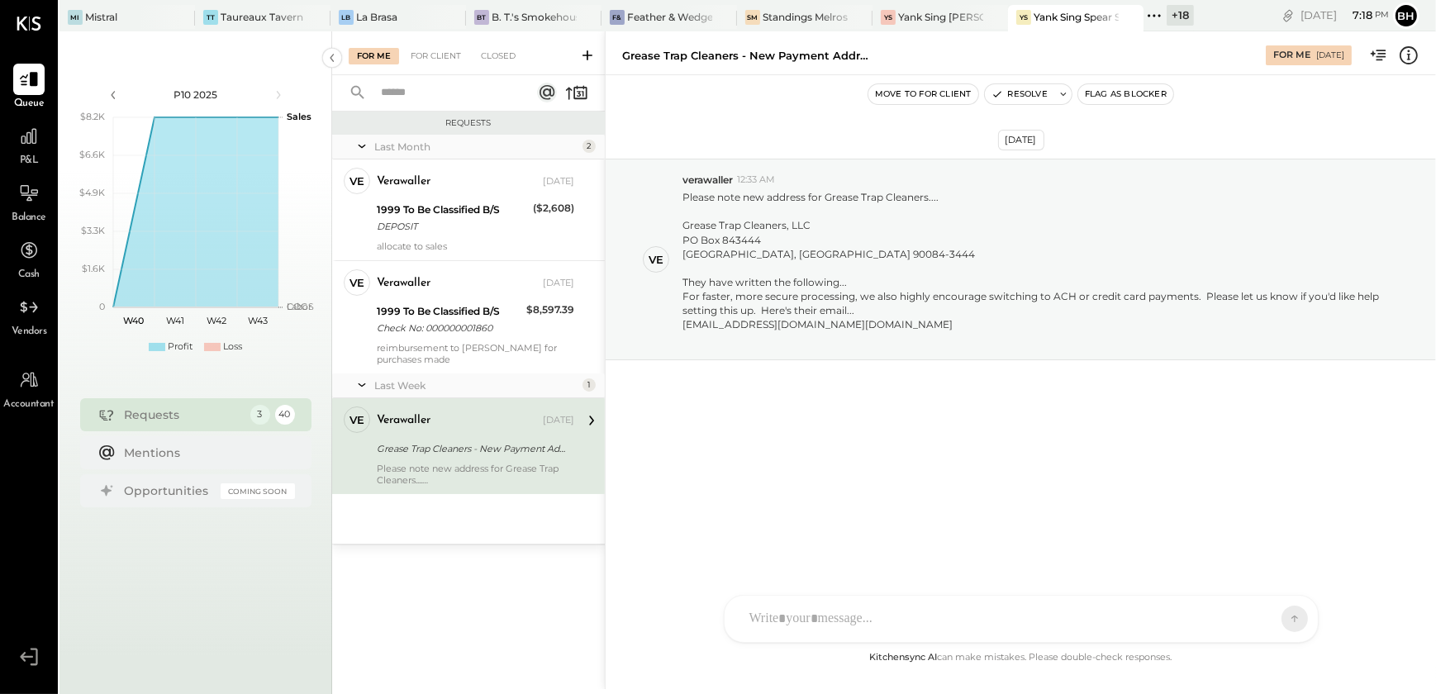
click at [776, 615] on div "N nathanwaller J [PERSON_NAME] DS [PERSON_NAME] SN [PERSON_NAME] V verawaller A…" at bounding box center [1021, 619] width 595 height 48
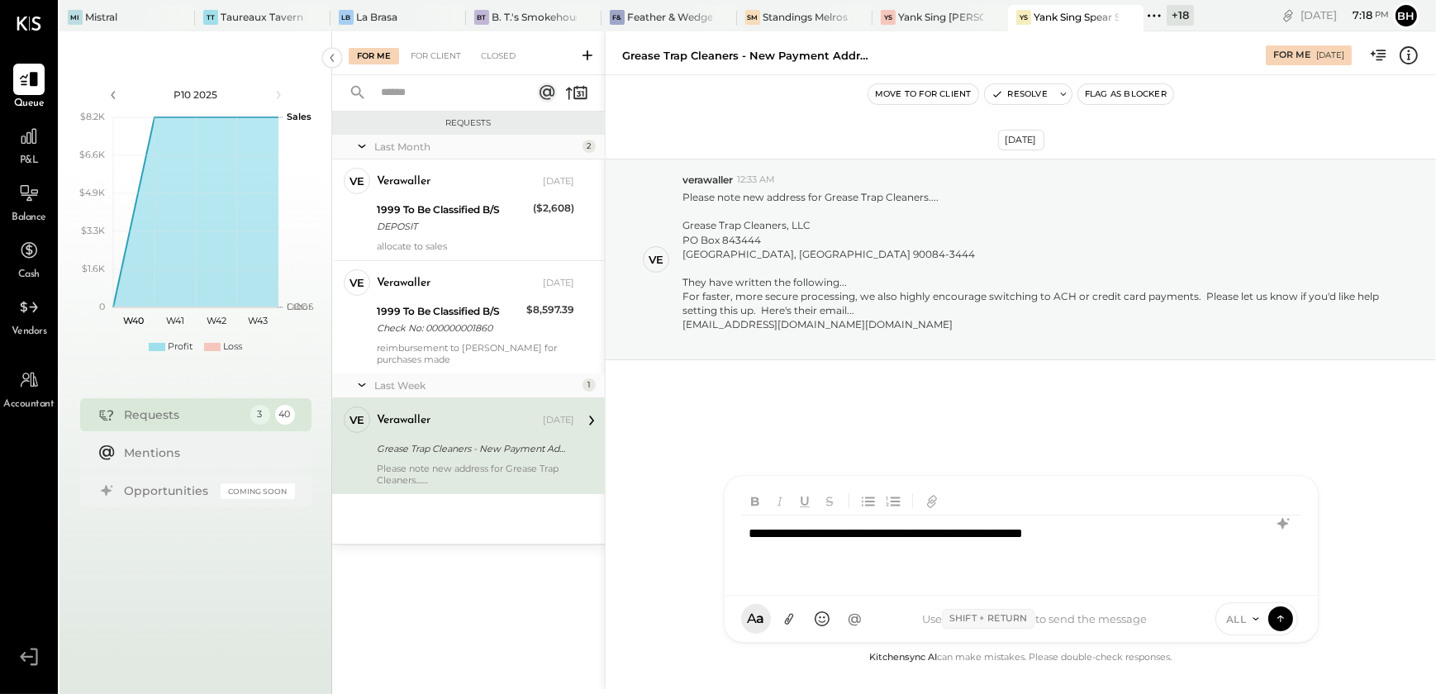
click at [942, 538] on div "**********" at bounding box center [1021, 548] width 560 height 66
click at [939, 536] on div "**********" at bounding box center [1021, 548] width 560 height 66
click at [1199, 540] on div "**********" at bounding box center [1021, 548] width 560 height 66
click at [1278, 611] on icon at bounding box center [1280, 618] width 15 height 17
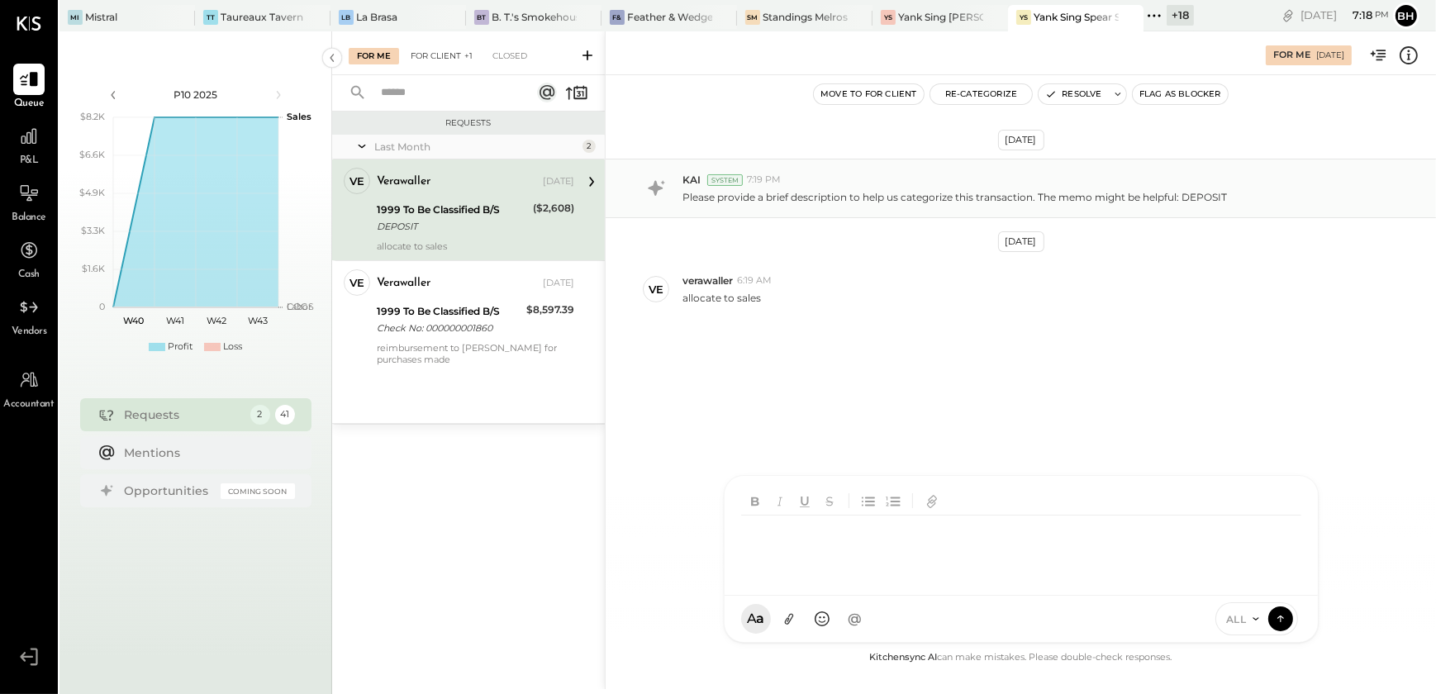
click at [437, 57] on div "For Client +1" at bounding box center [441, 56] width 78 height 17
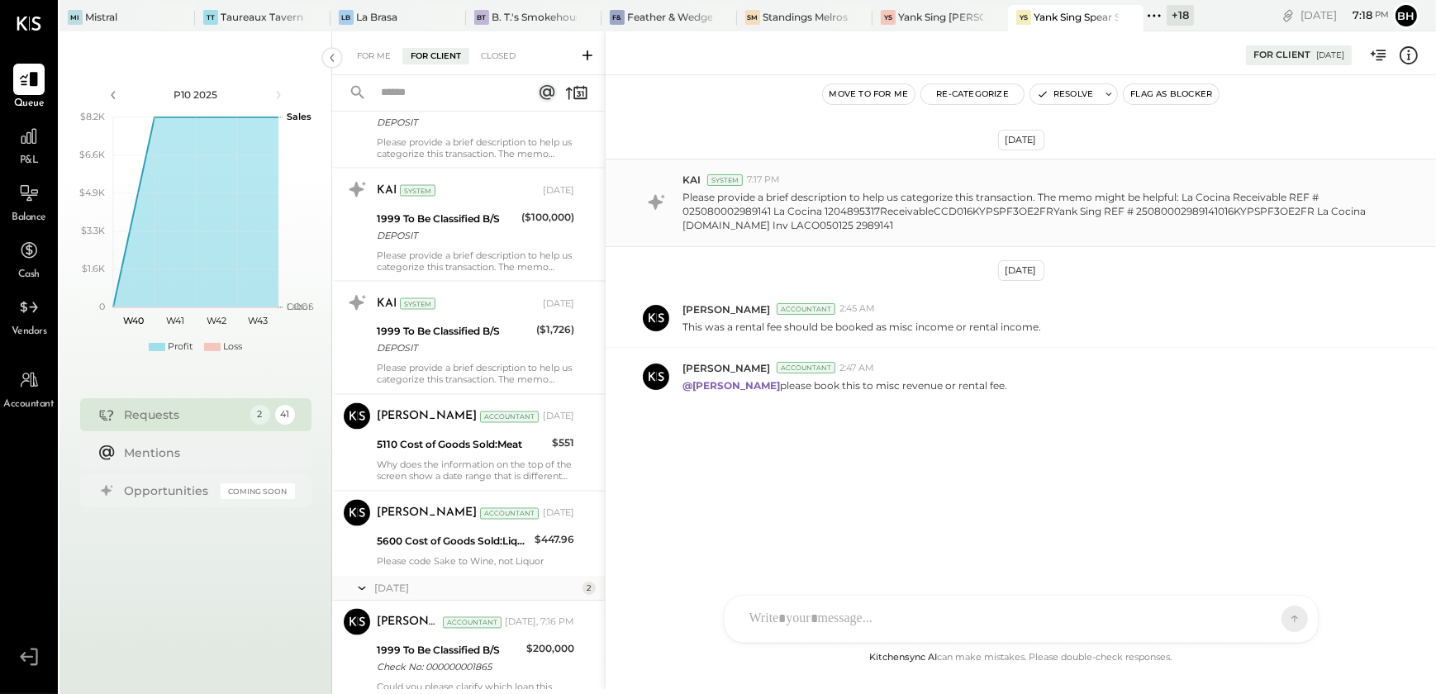
scroll to position [3893, 0]
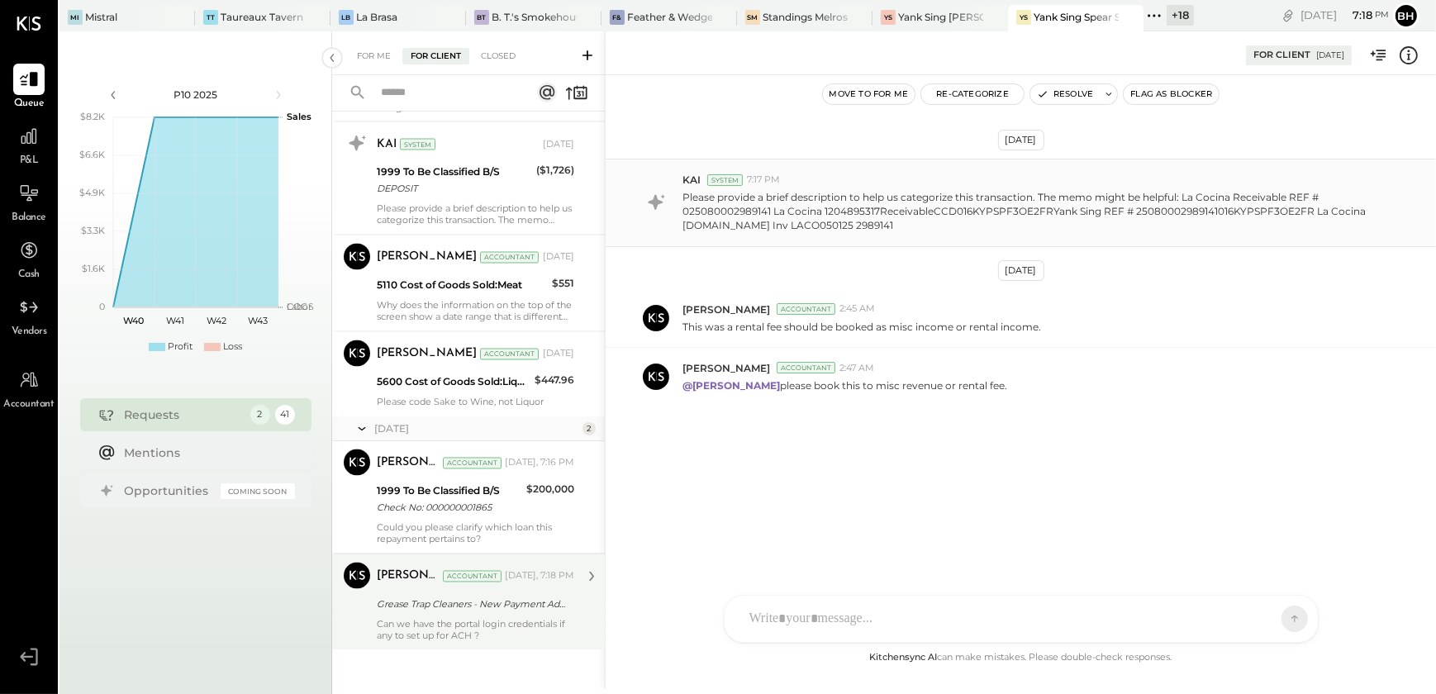
click at [446, 611] on div "[PERSON_NAME] Accountant [DATE], 7:18 PM Grease Trap Cleaners - New Payment Add…" at bounding box center [475, 602] width 197 height 79
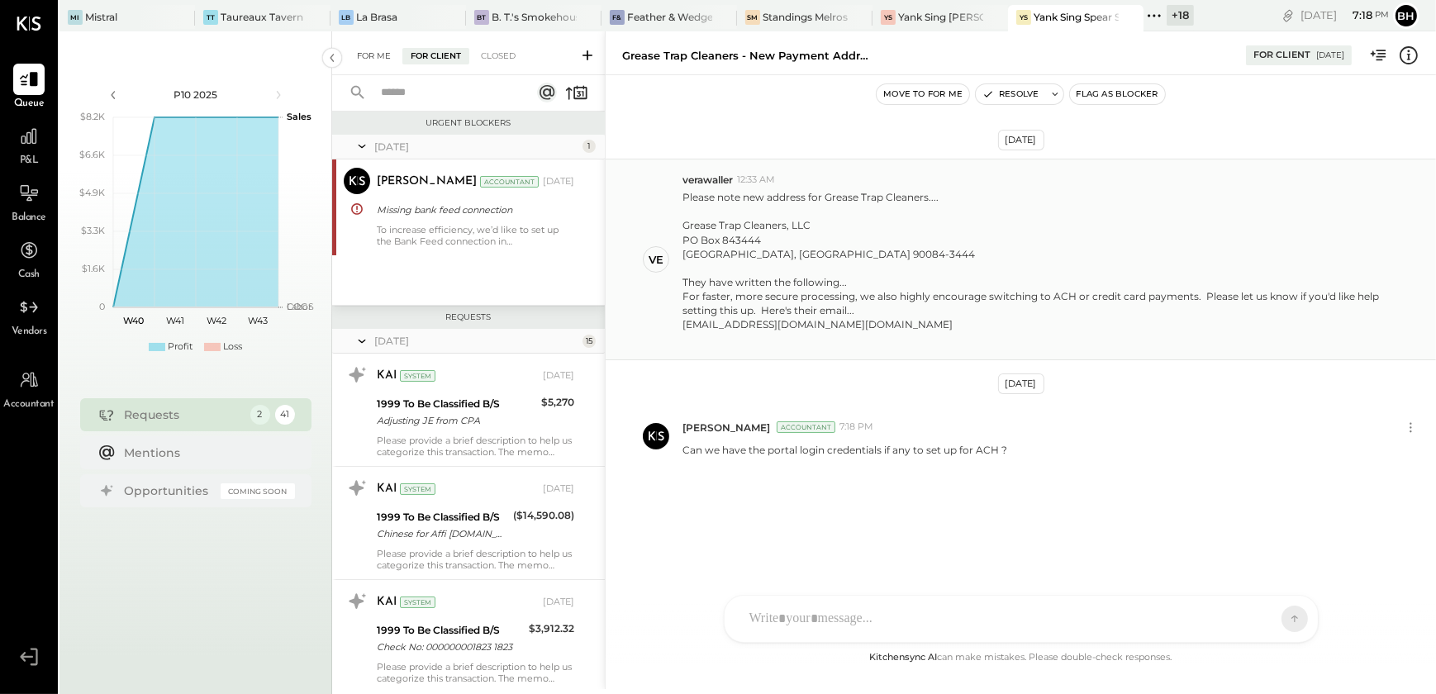
click at [379, 54] on div "For Me" at bounding box center [374, 56] width 50 height 17
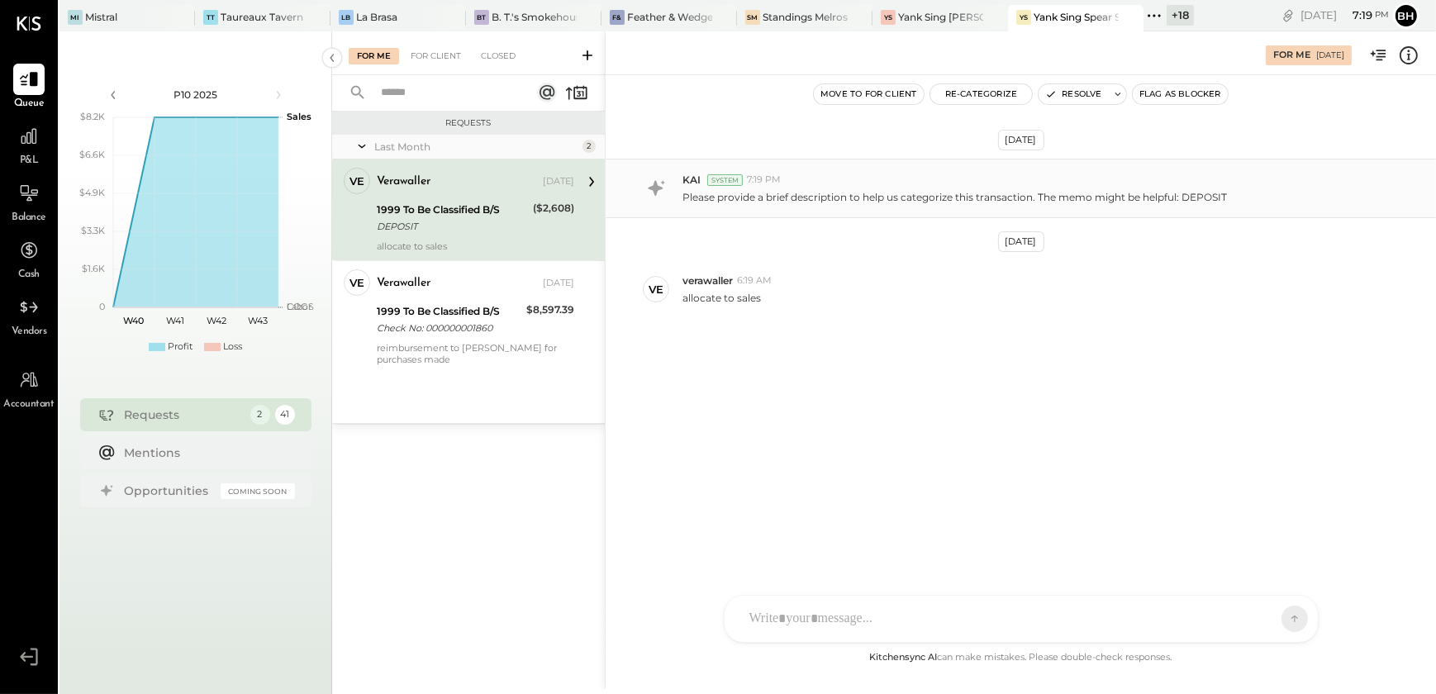
click at [477, 235] on div "1999 To Be Classified B/S DEPOSIT" at bounding box center [452, 218] width 151 height 36
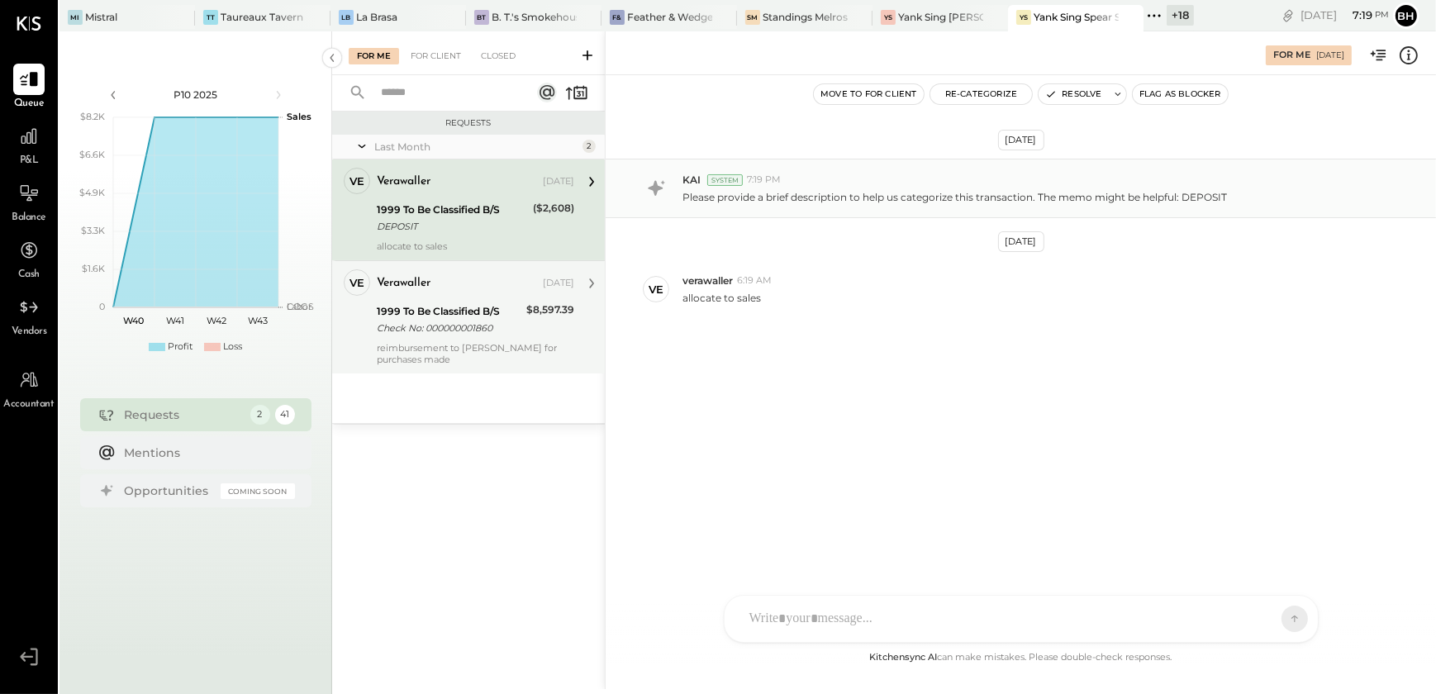
click at [473, 339] on div "verawaller [DATE] 1999 To Be Classified B/S Check No: 000000001860 $8,597.39 re…" at bounding box center [475, 317] width 197 height 96
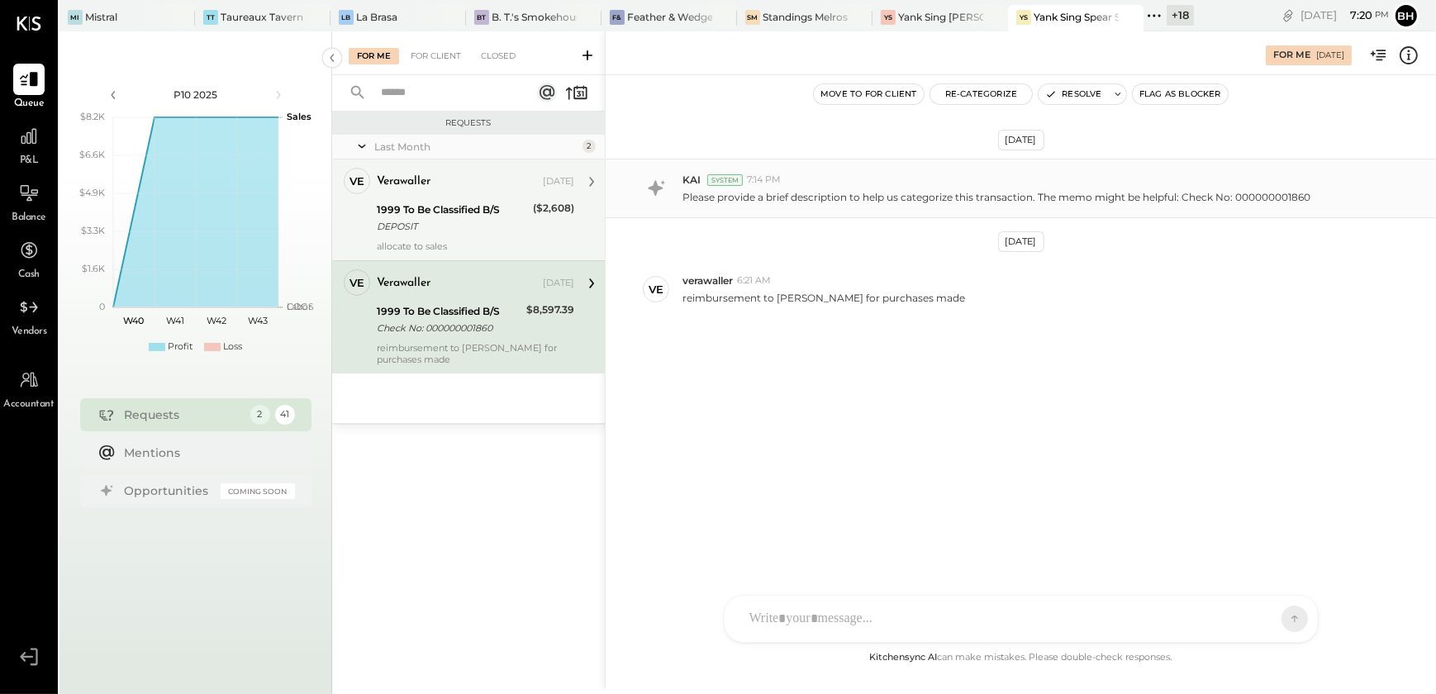
click at [547, 220] on div "($2,608)" at bounding box center [553, 218] width 41 height 36
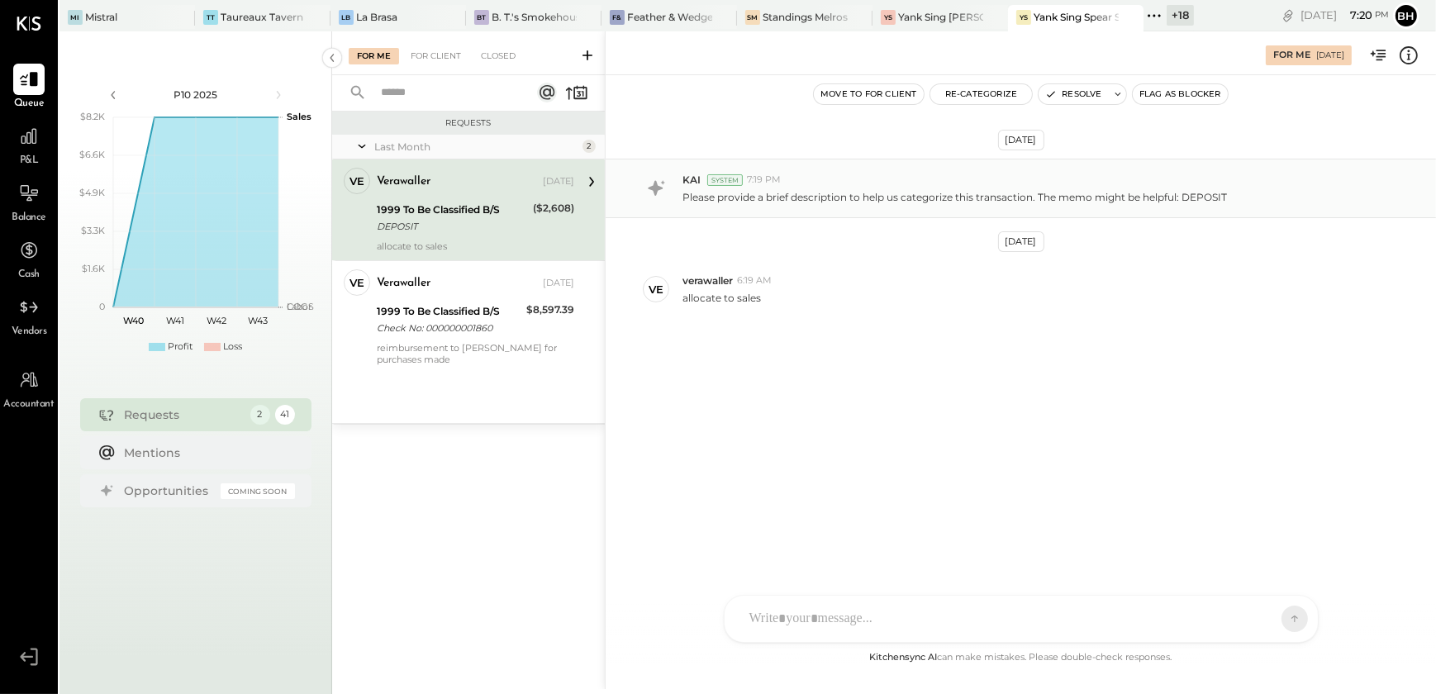
click at [788, 615] on div "N nathanwaller J [PERSON_NAME] DS [PERSON_NAME] SN [PERSON_NAME] V verawaller A…" at bounding box center [1021, 619] width 595 height 48
click at [1279, 619] on icon at bounding box center [1279, 618] width 1 height 7
click at [1066, 83] on div "Resolve" at bounding box center [1081, 93] width 88 height 21
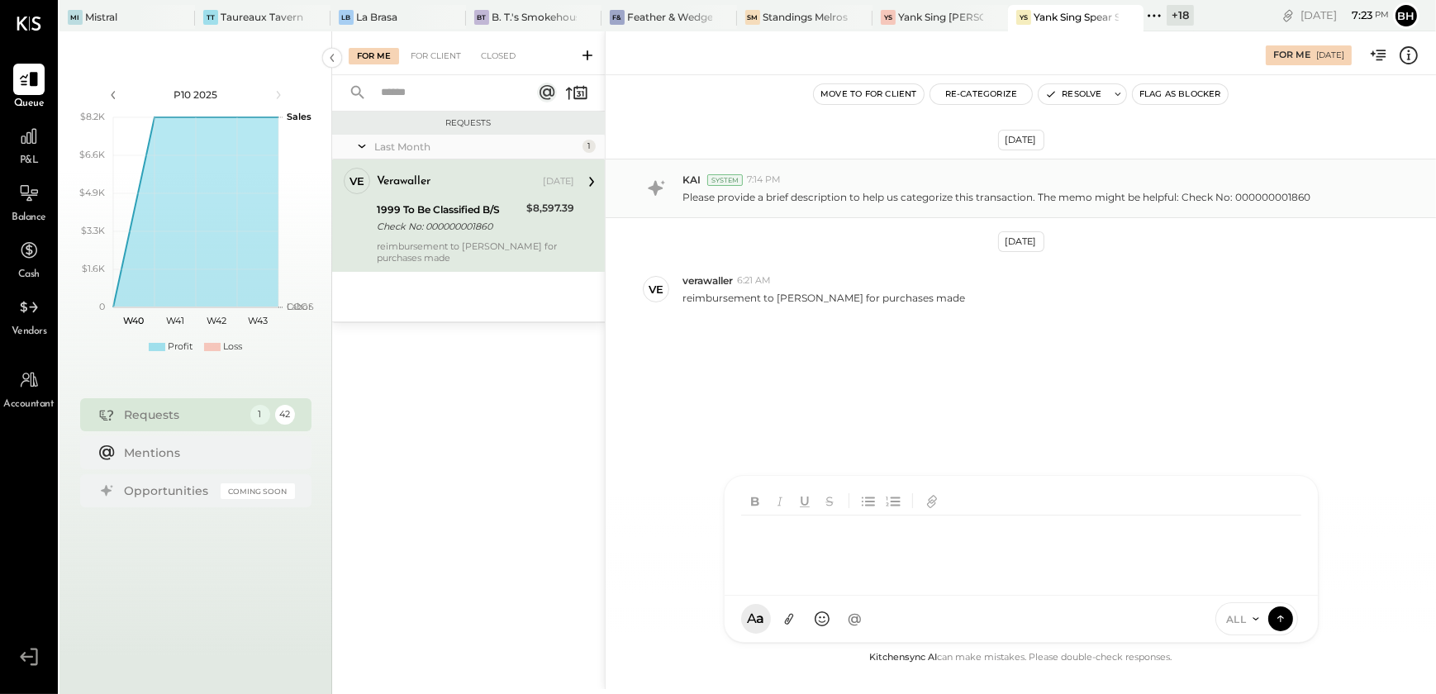
click at [776, 582] on div at bounding box center [1024, 548] width 567 height 66
click at [1273, 612] on icon at bounding box center [1280, 618] width 15 height 17
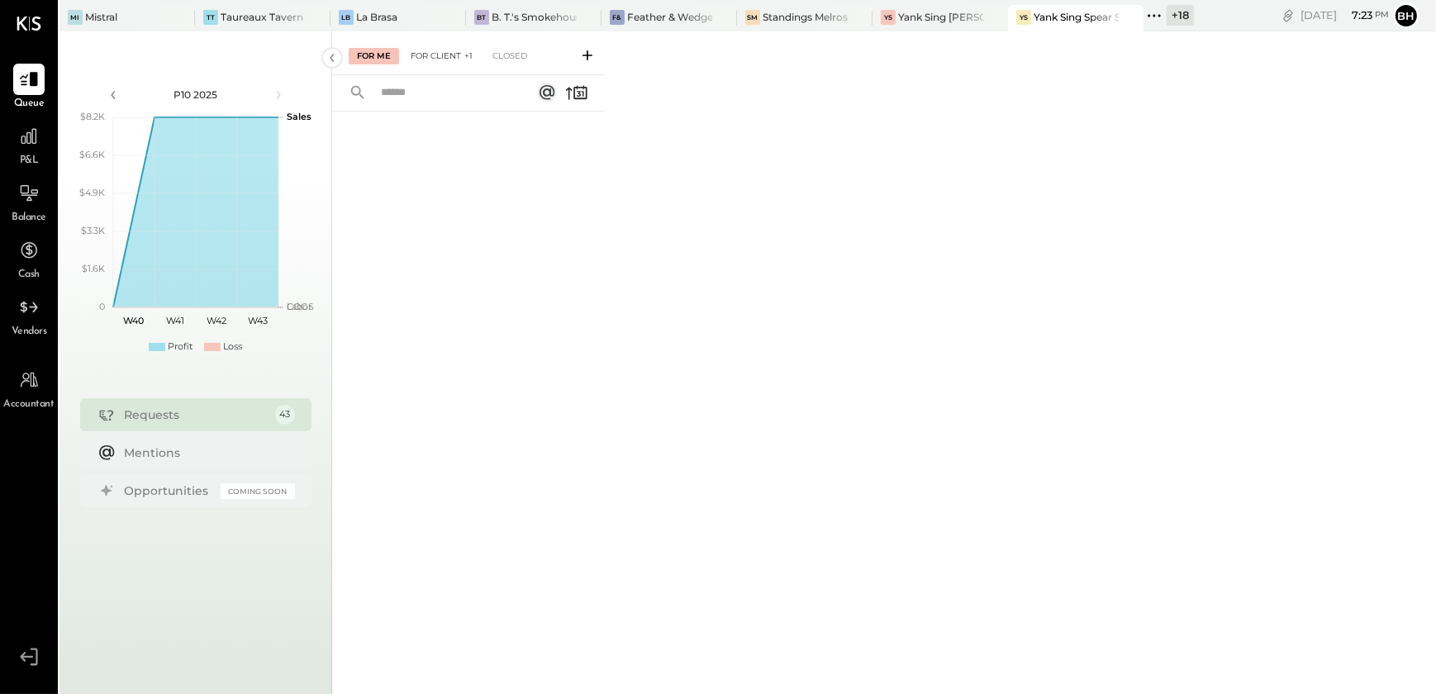
click at [452, 58] on div "For Client +1" at bounding box center [441, 56] width 78 height 17
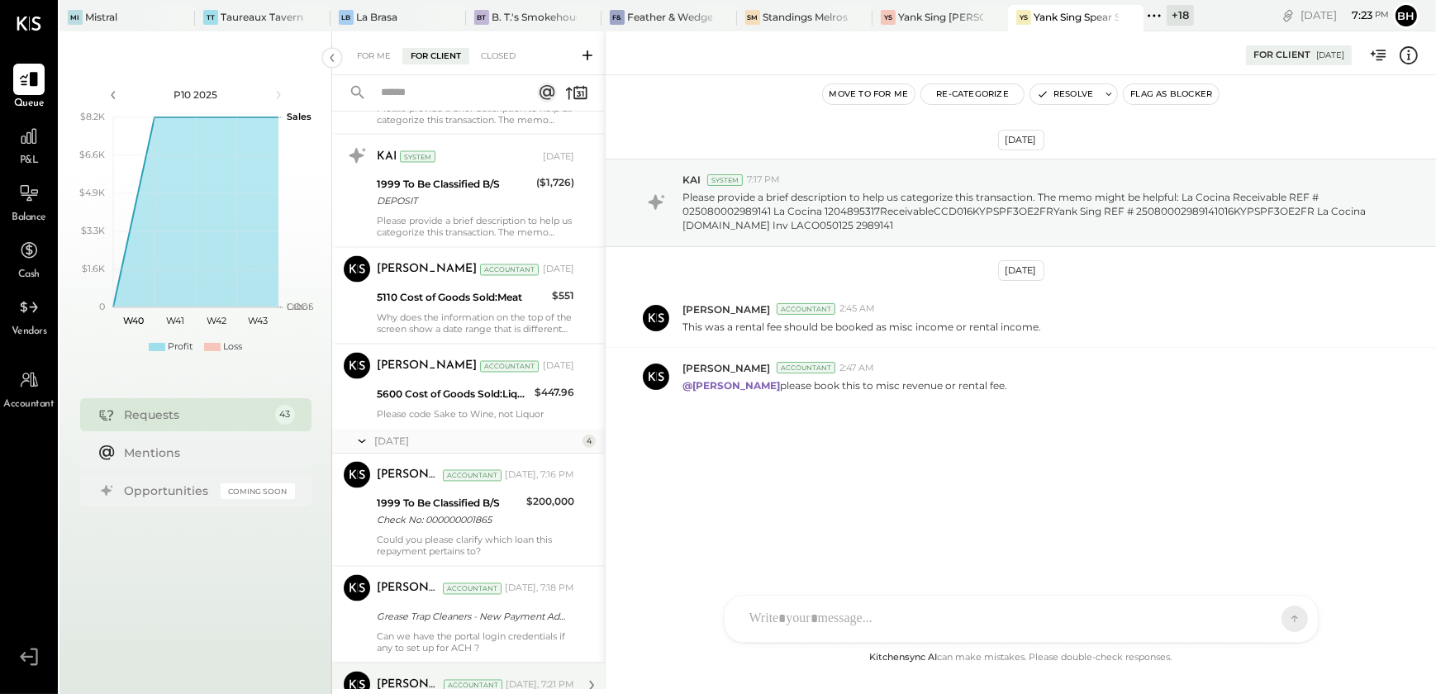
scroll to position [4097, 0]
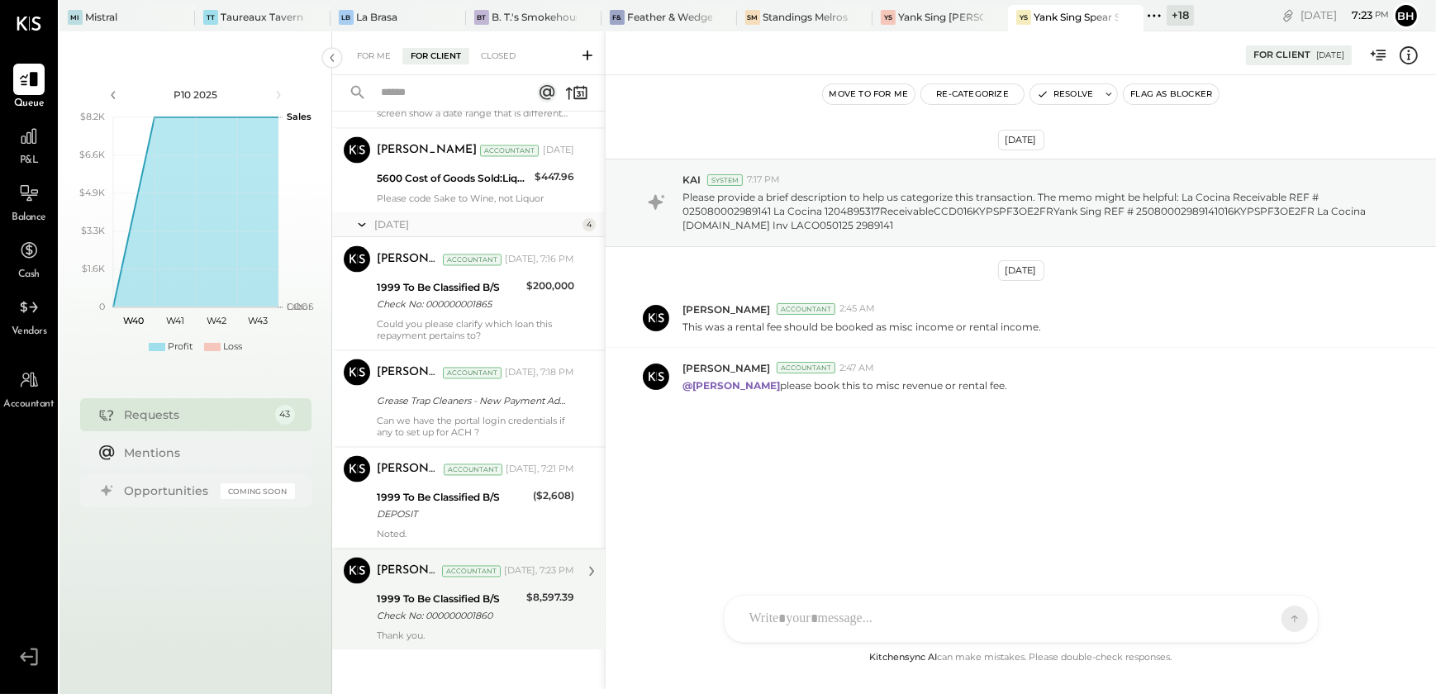
click at [474, 636] on div "Thank you." at bounding box center [475, 635] width 197 height 12
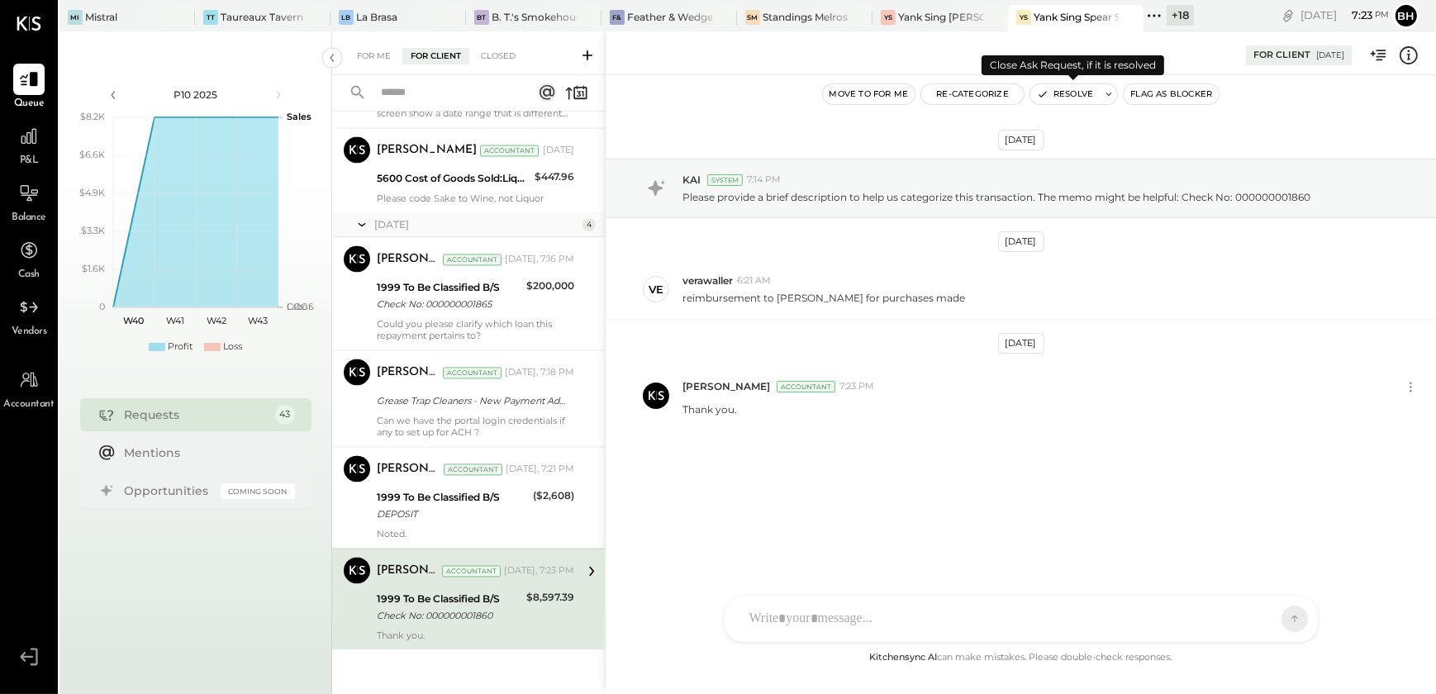
click at [1066, 94] on button "Resolve" at bounding box center [1064, 94] width 69 height 20
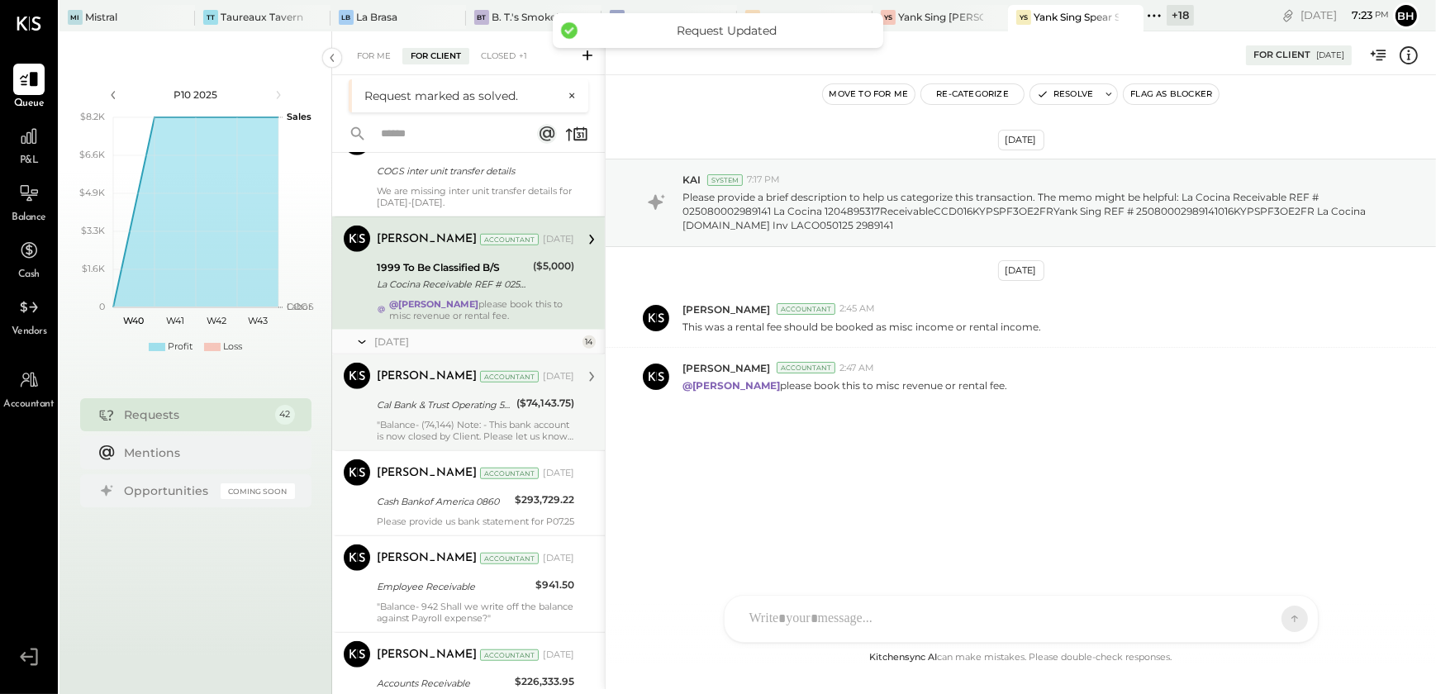
scroll to position [1698, 0]
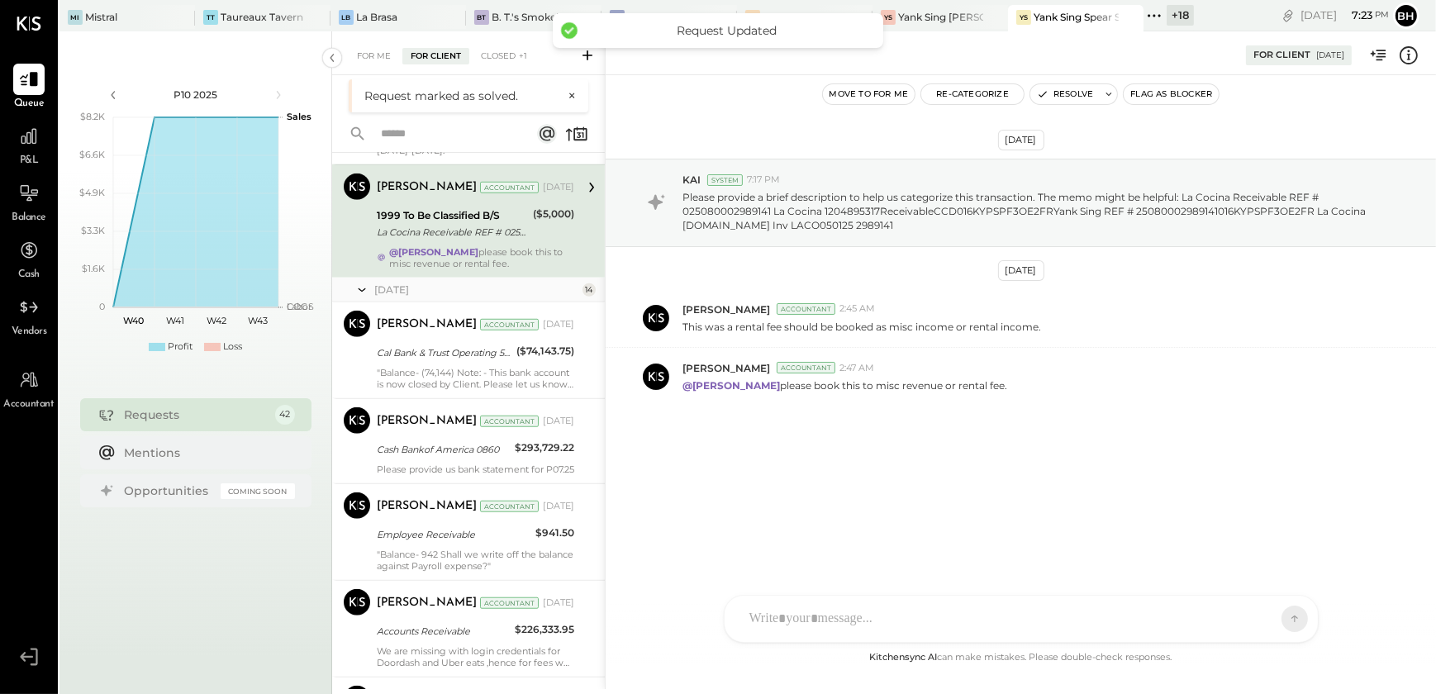
click at [464, 227] on div "La Cocina Receivable REF # 025080002989141 La Cocina 1204895317ReceivableCCD016…" at bounding box center [452, 232] width 151 height 17
